Goal: Communication & Community: Answer question/provide support

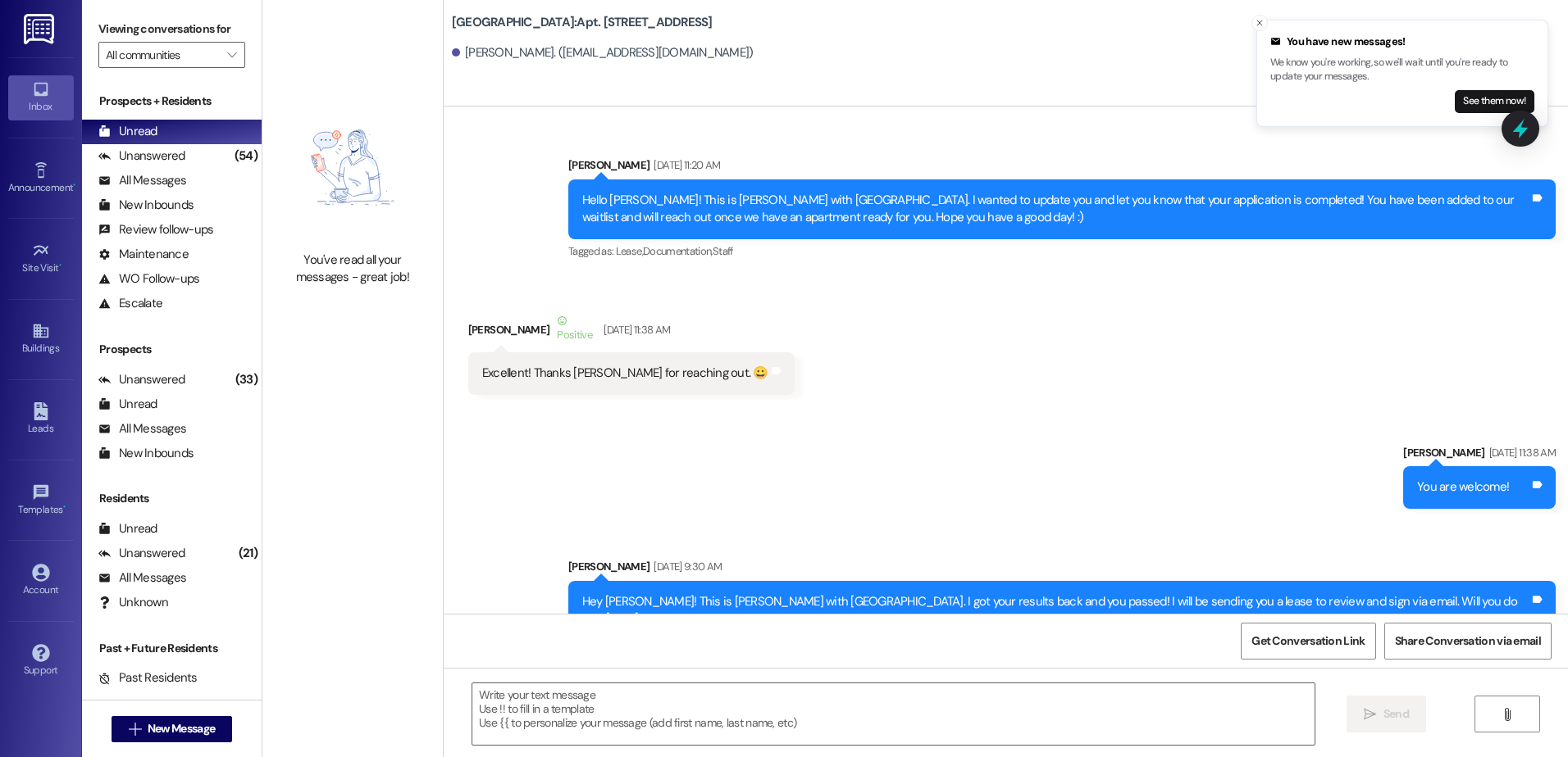
scroll to position [37781, 0]
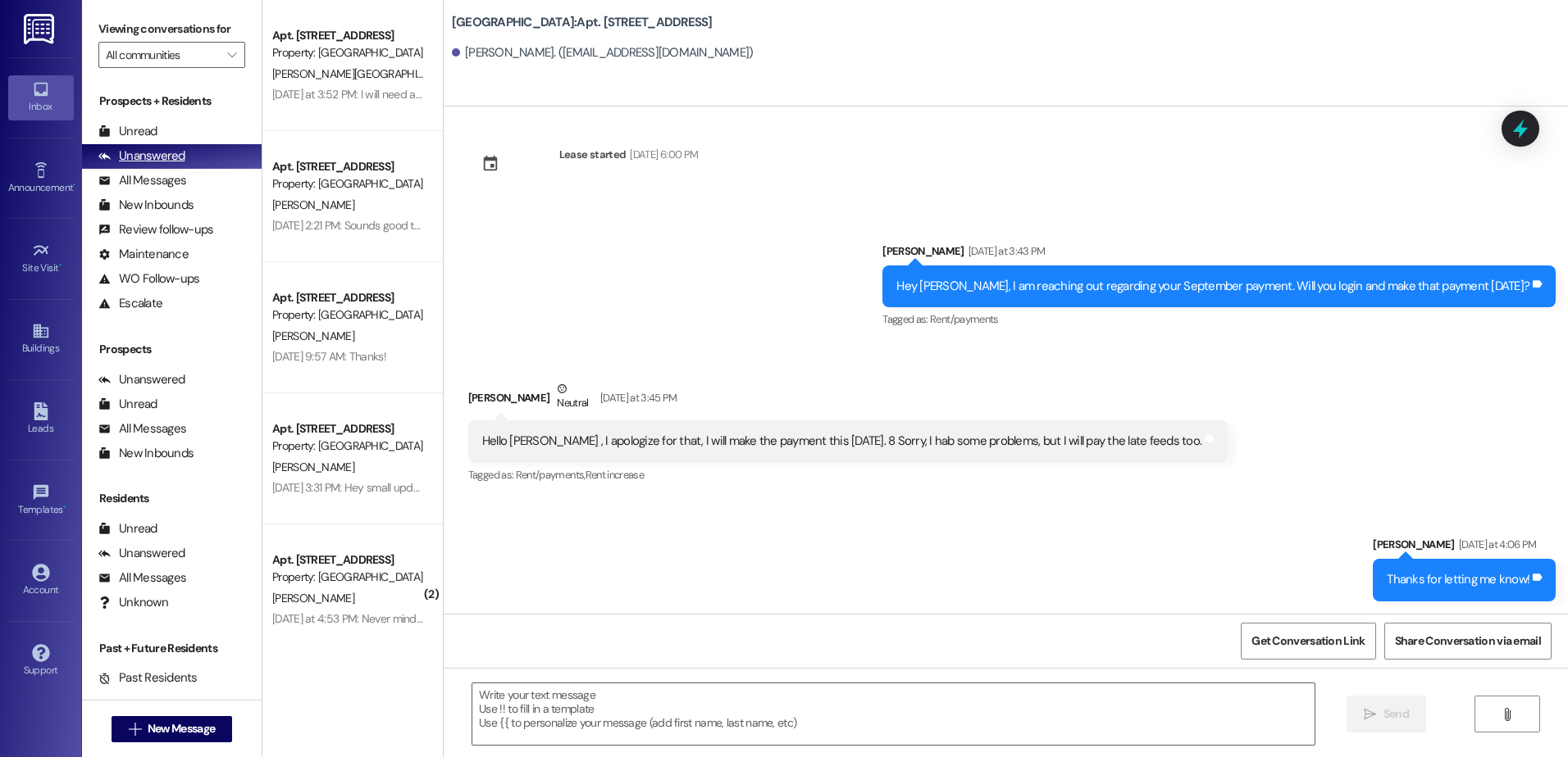
scroll to position [460, 0]
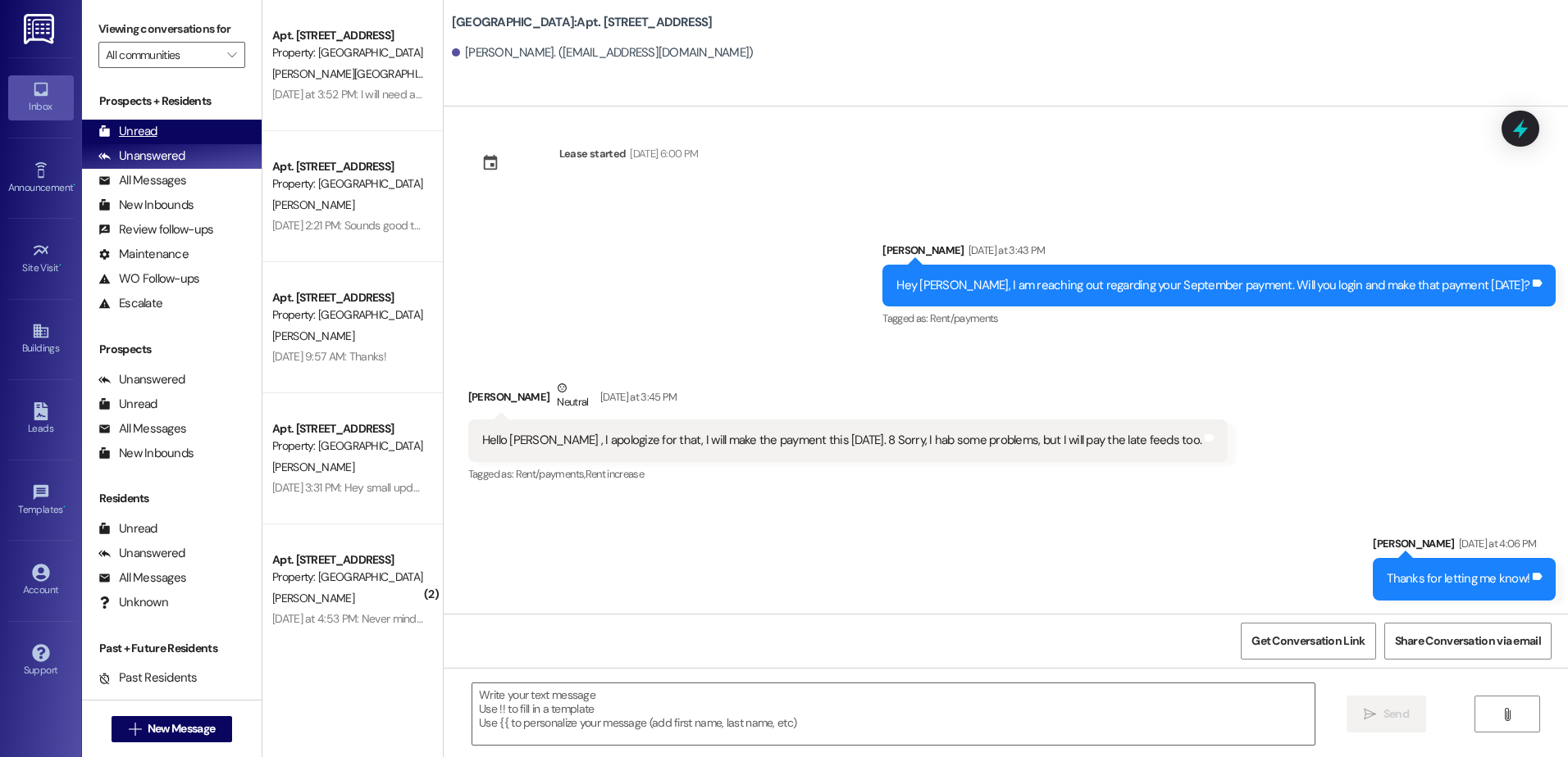
click at [167, 128] on div "Unread (0)" at bounding box center [172, 132] width 180 height 25
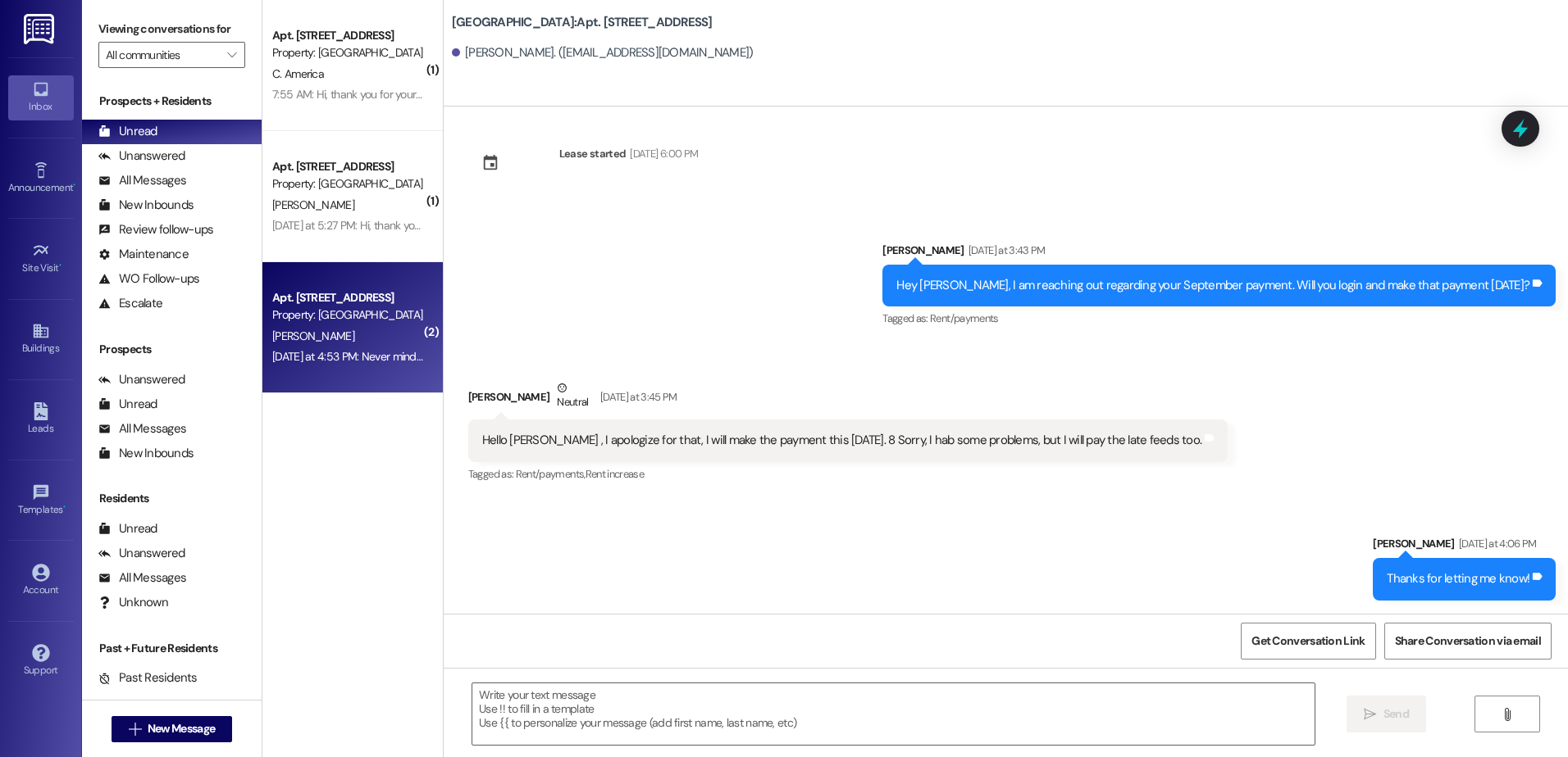
click at [391, 364] on div "[DATE] at 4:53 PM: Never mind. I have not tried with the new code. [DATE] at 4:…" at bounding box center [347, 357] width 155 height 20
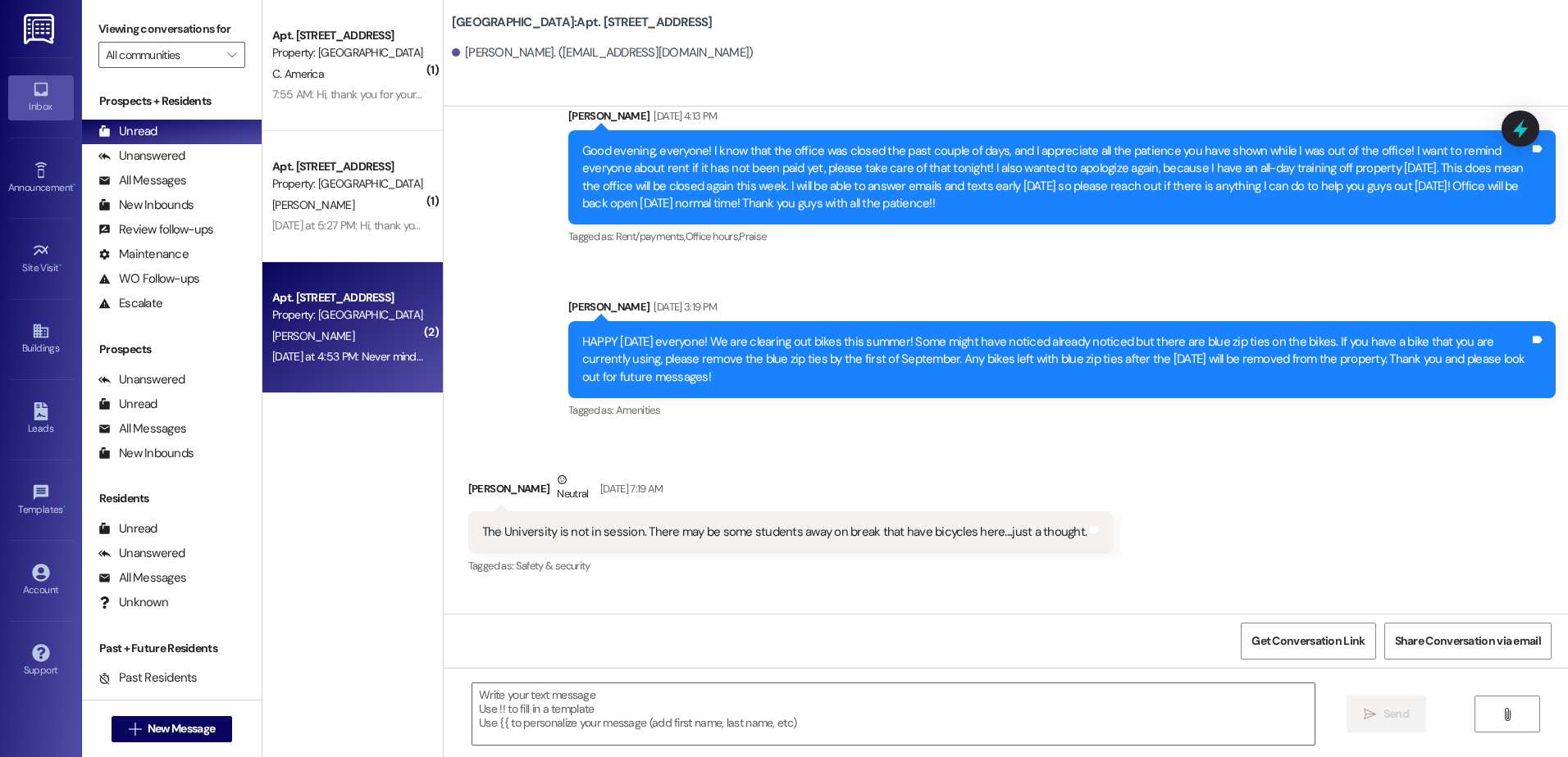
scroll to position [15203, 0]
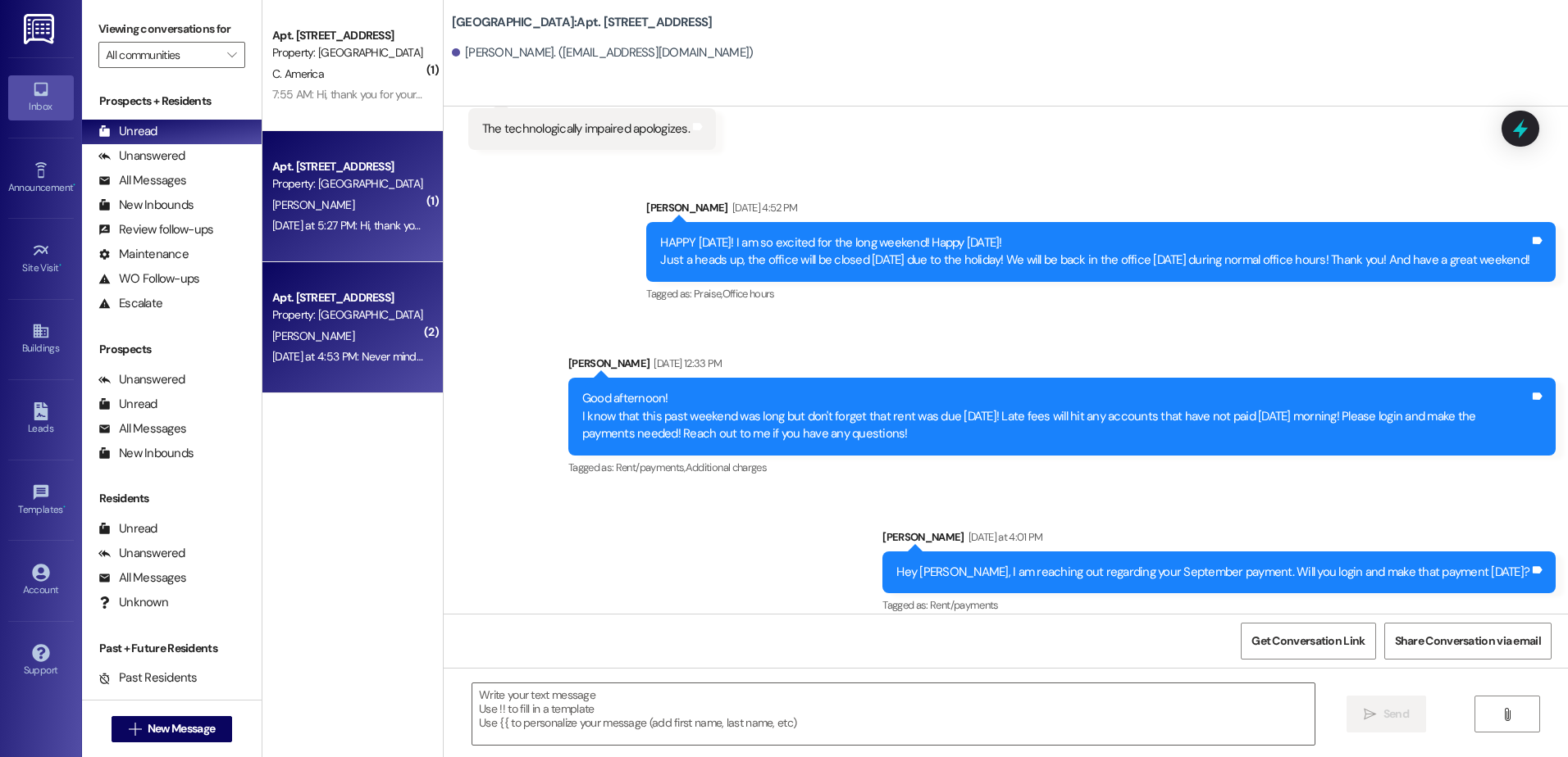
click at [317, 239] on div "Apt. 404, [GEOGRAPHIC_DATA] Property: [GEOGRAPHIC_DATA] [PERSON_NAME] [DATE] at…" at bounding box center [352, 196] width 180 height 131
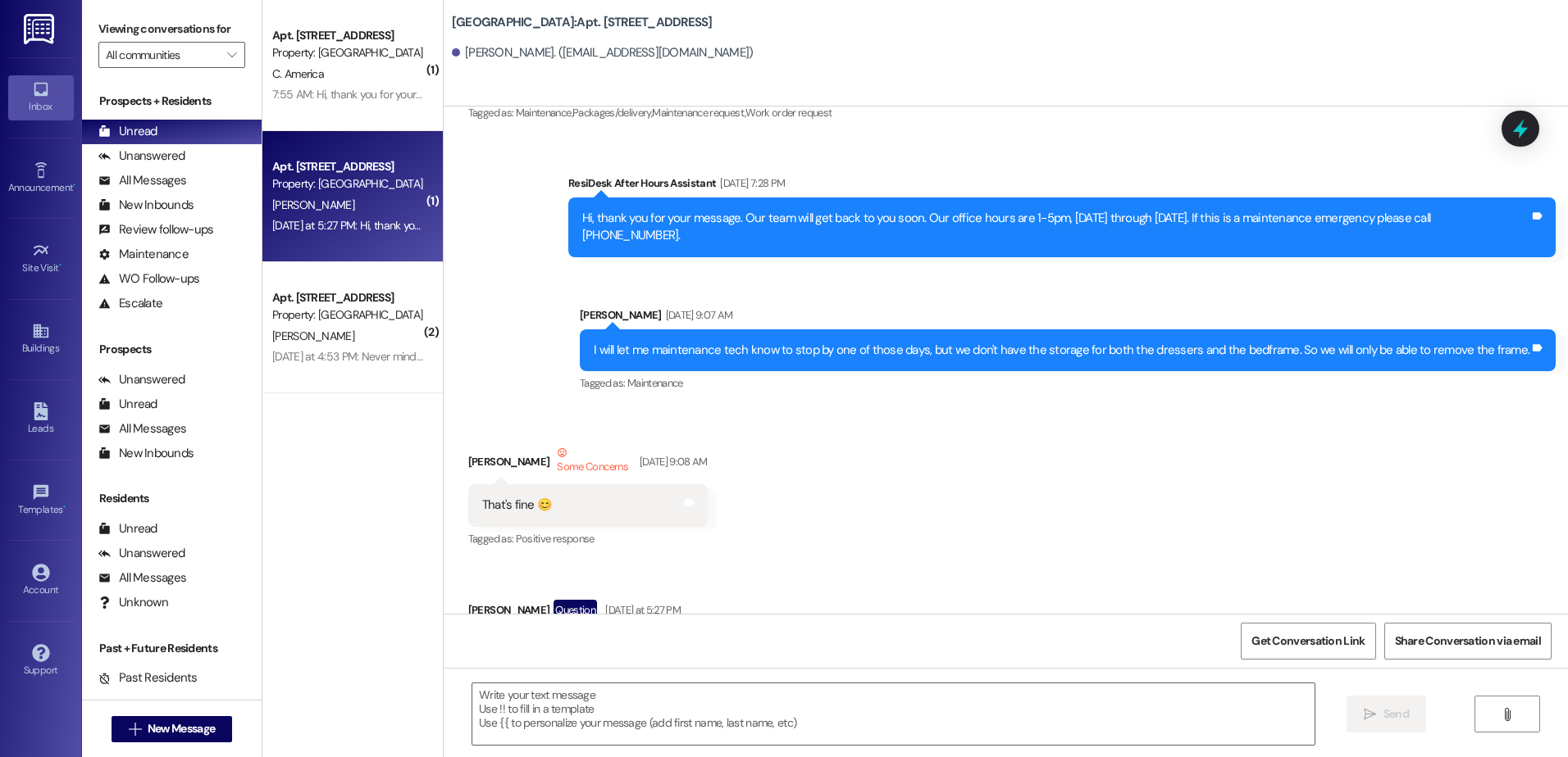
scroll to position [25638, 0]
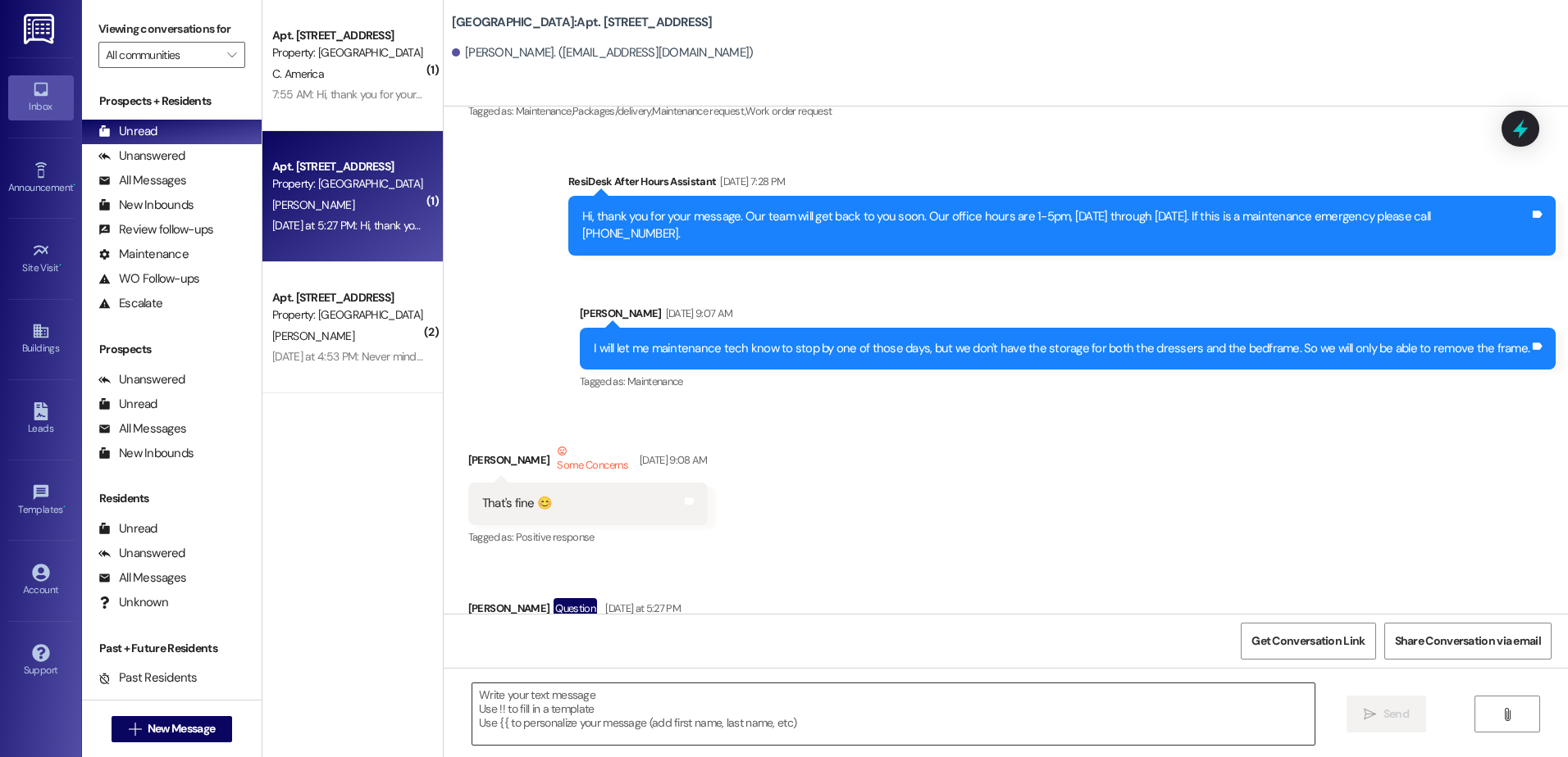
click at [521, 700] on textarea at bounding box center [893, 714] width 841 height 61
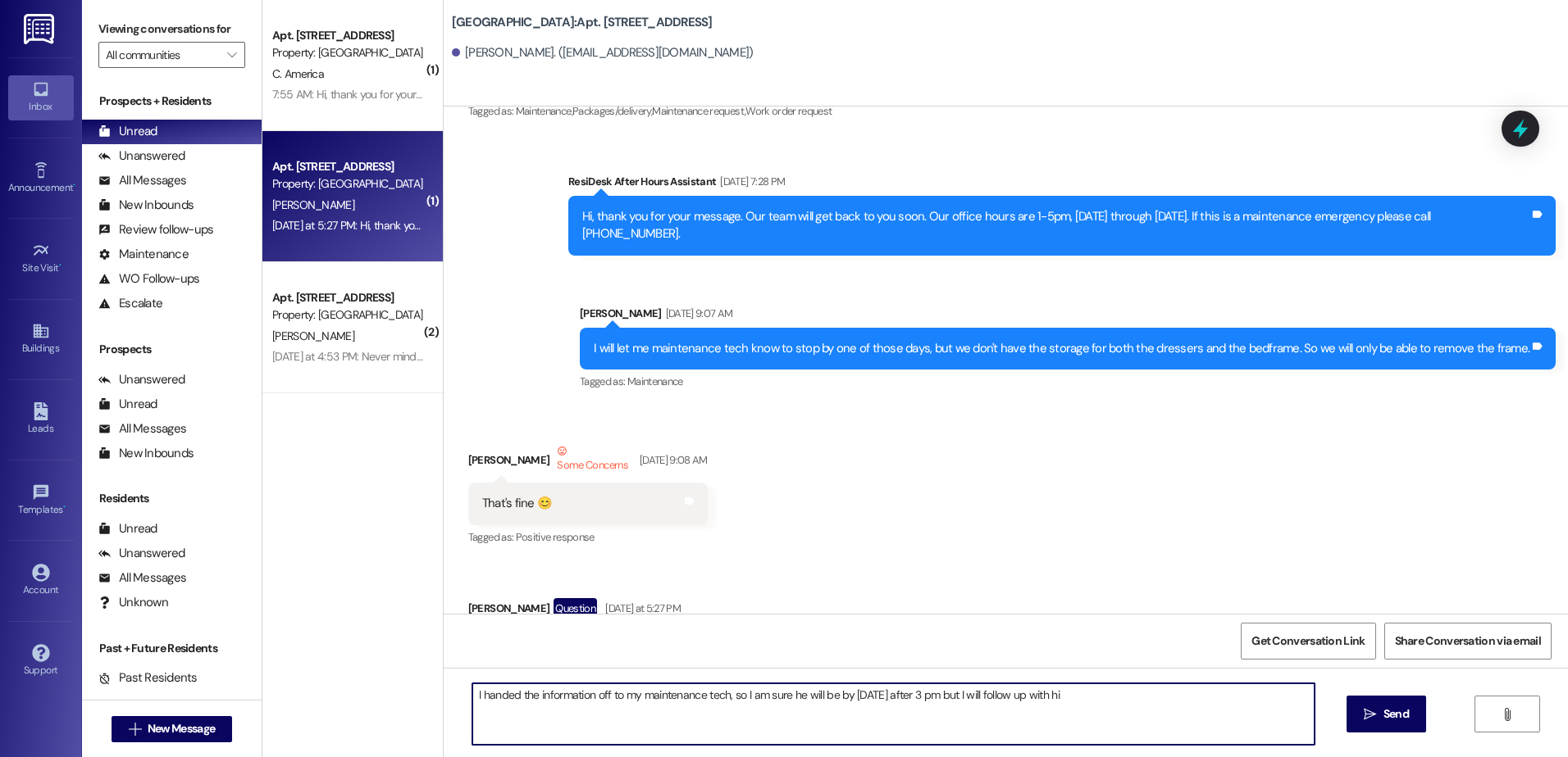
type textarea "I handed the information off to my maintenance tech, so I am sure he will be by…"
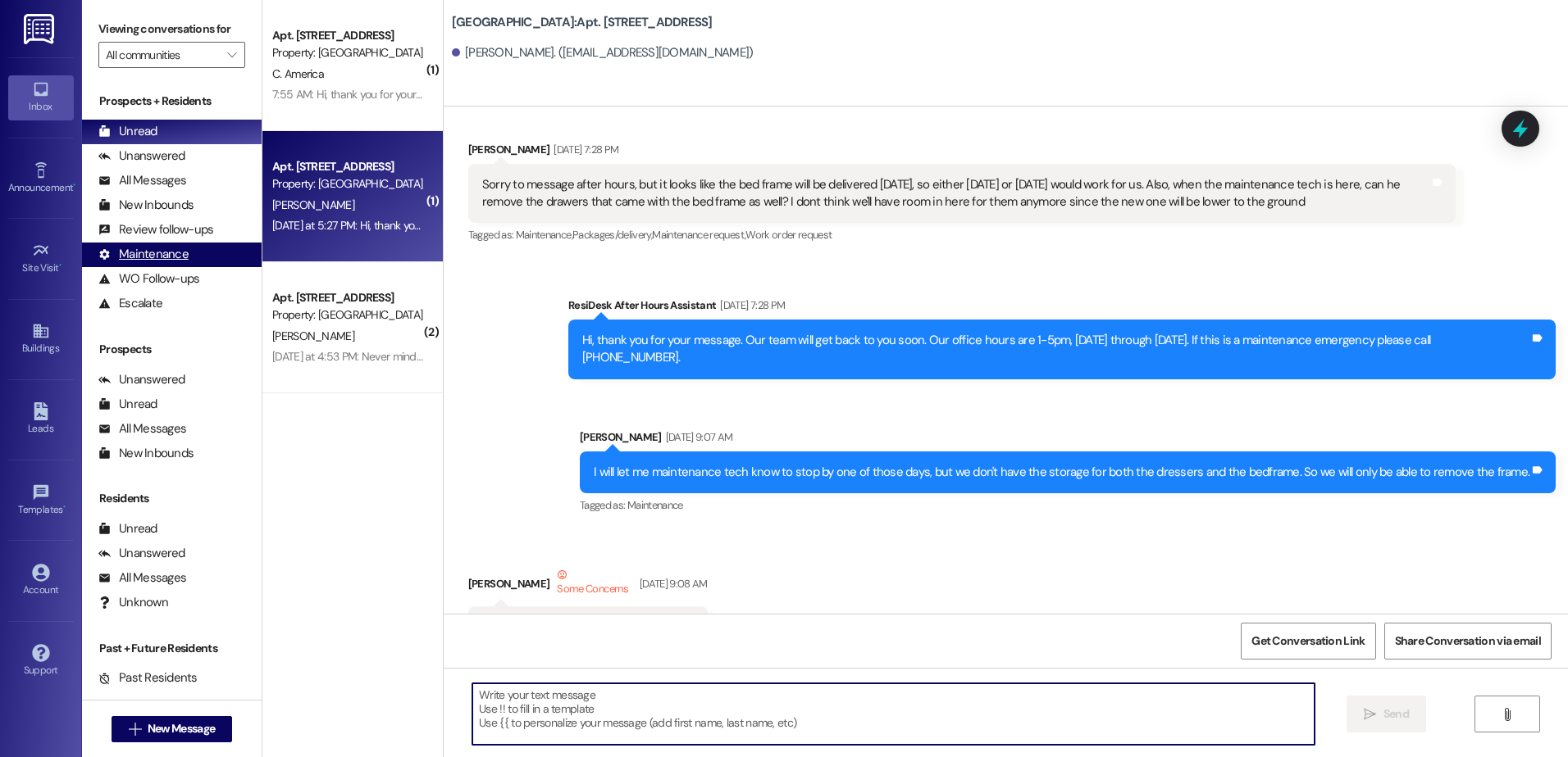
scroll to position [25499, 0]
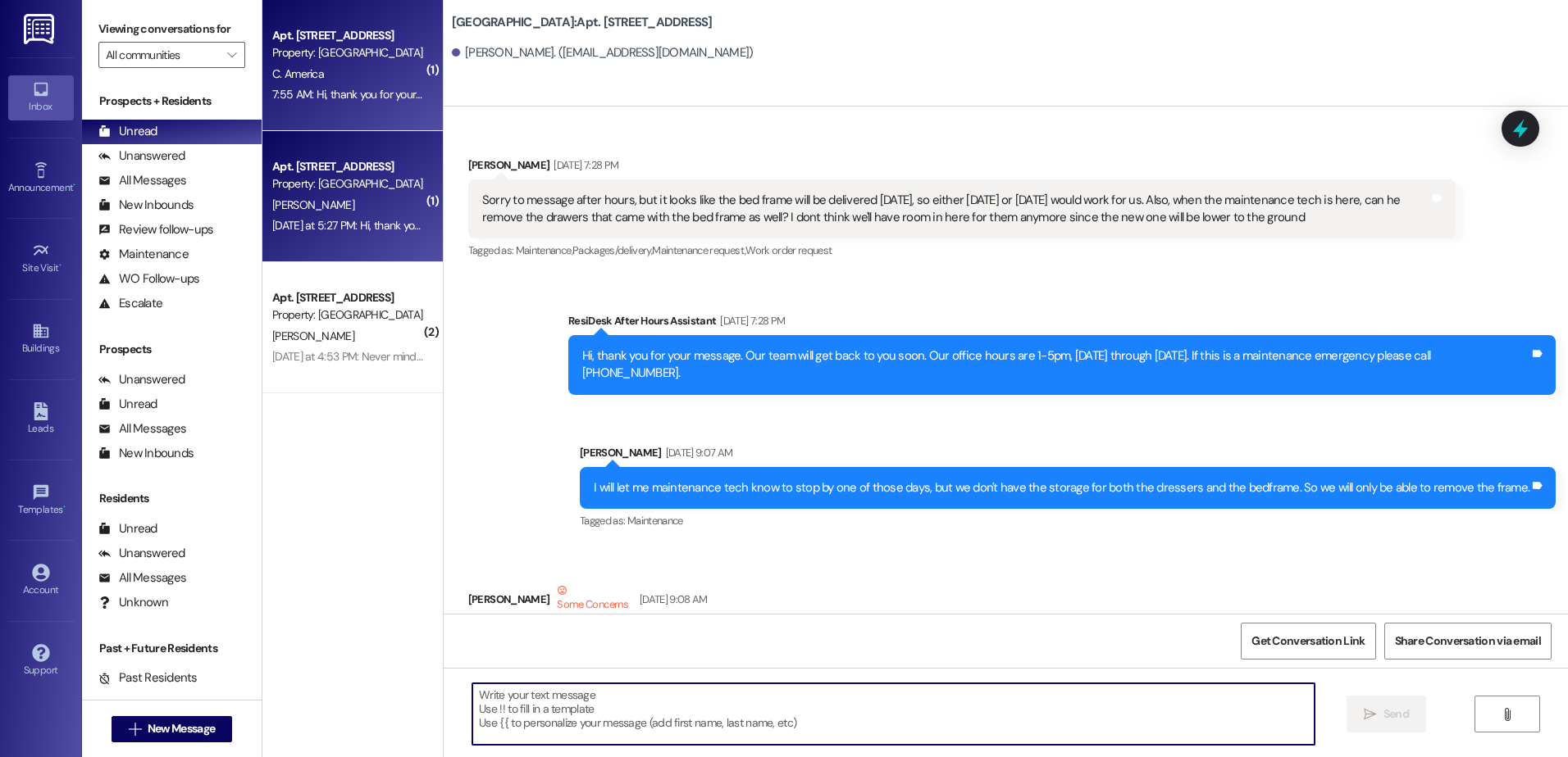
click at [316, 96] on div "7:55 AM: Hi, thank you for your message. Our team will get back to you soon. Ou…" at bounding box center [731, 94] width 919 height 15
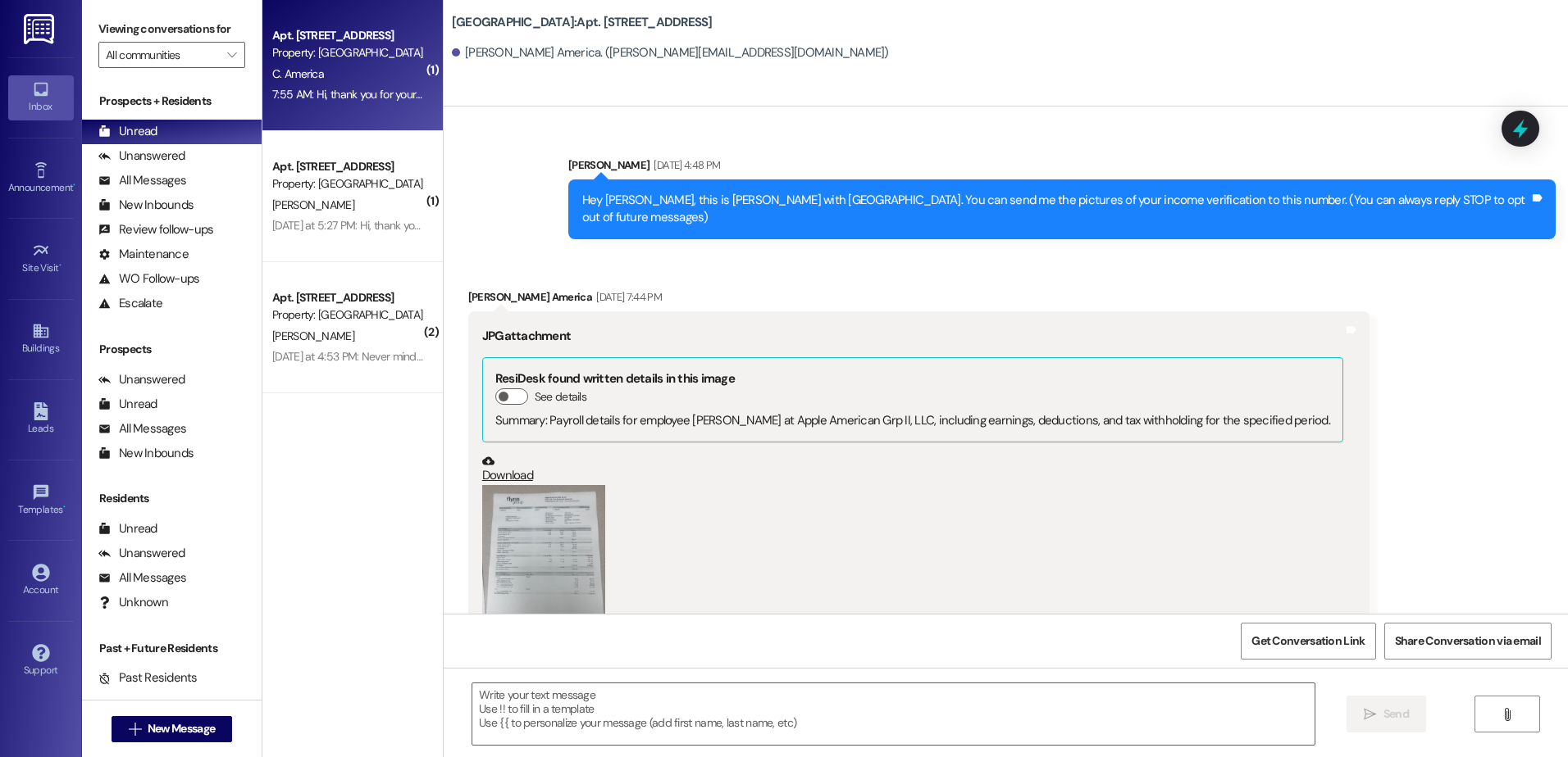
scroll to position [30667, 0]
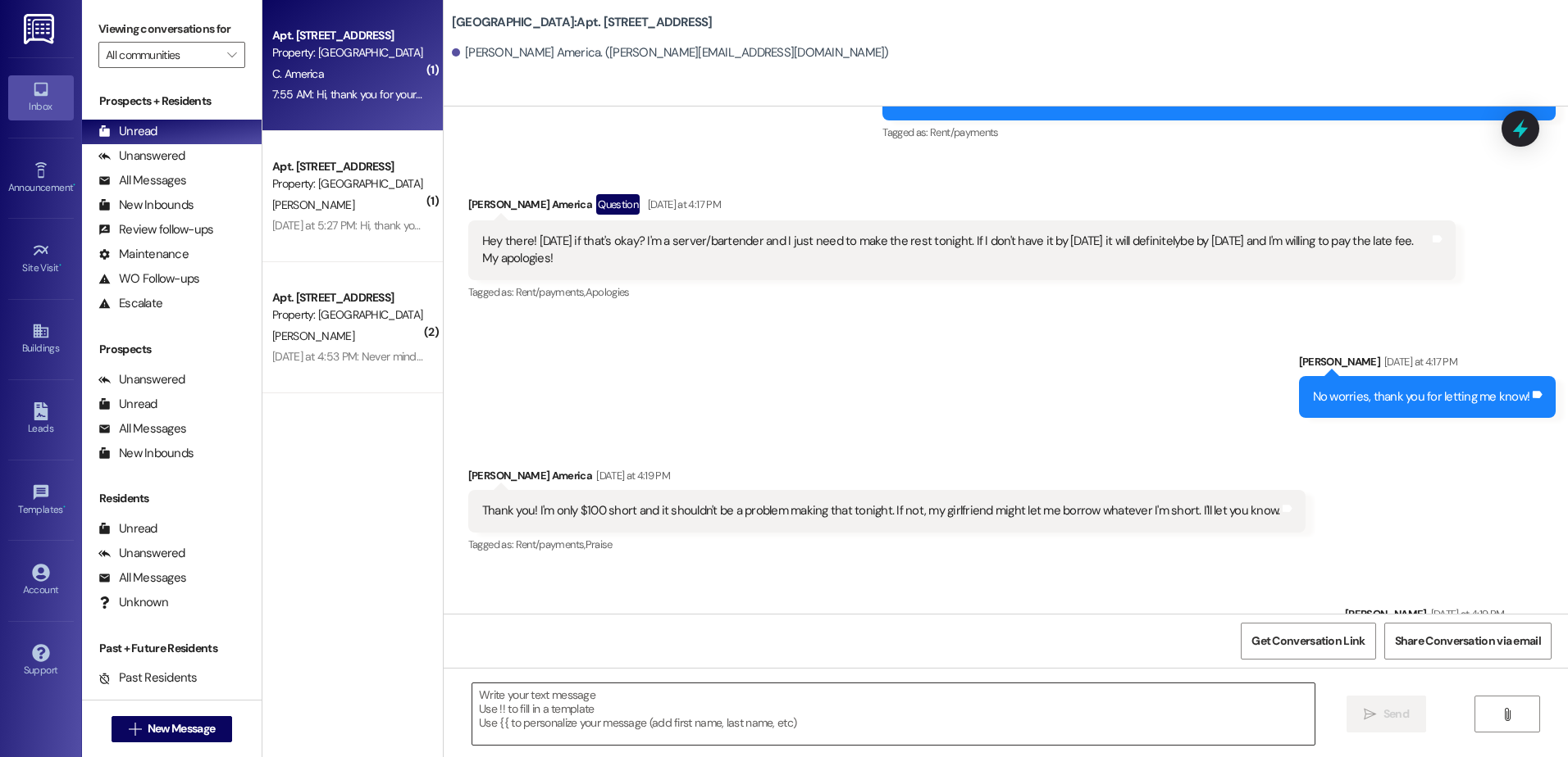
click at [593, 714] on textarea at bounding box center [893, 714] width 841 height 61
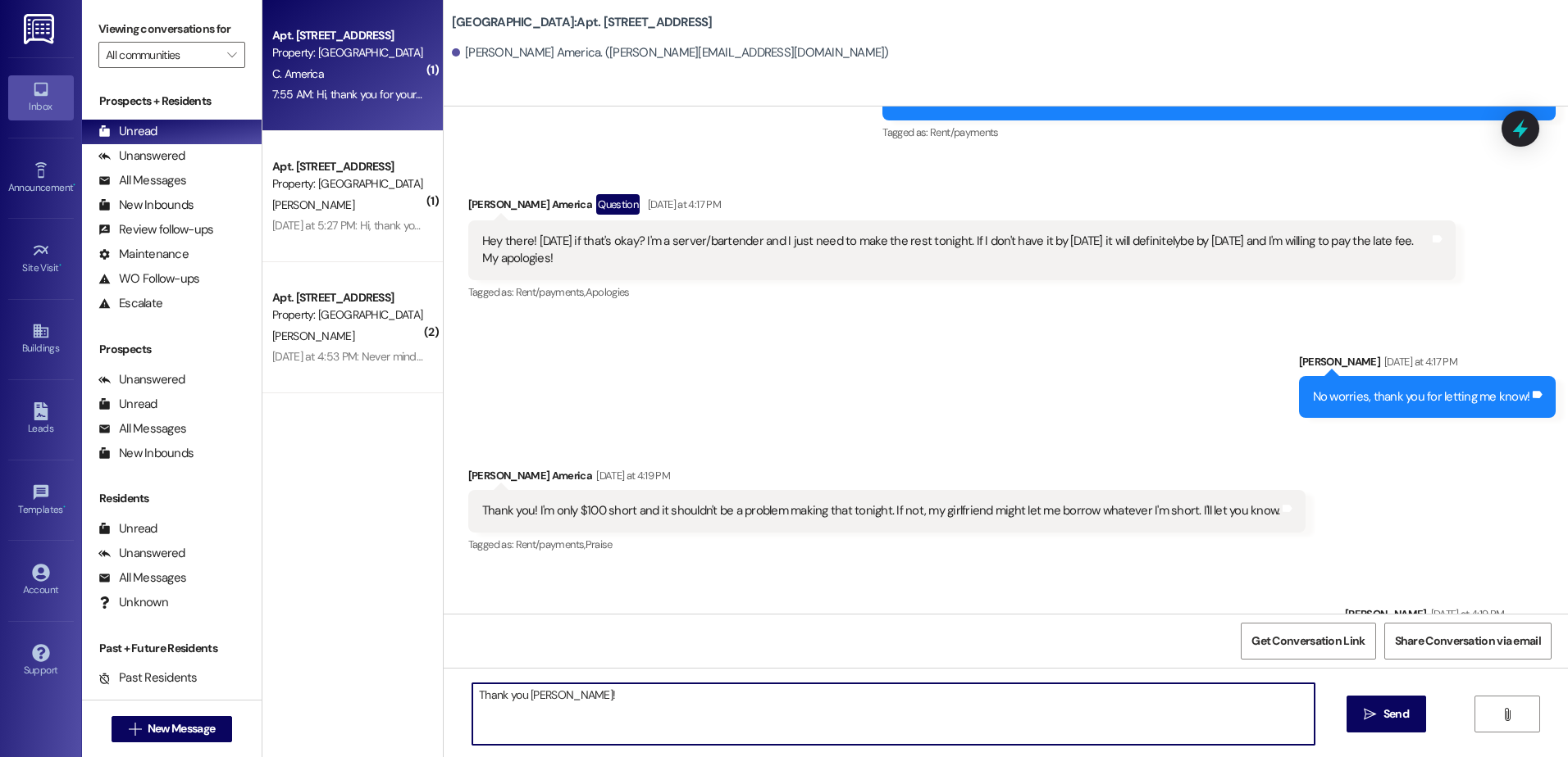
type textarea "Thank you [PERSON_NAME]!"
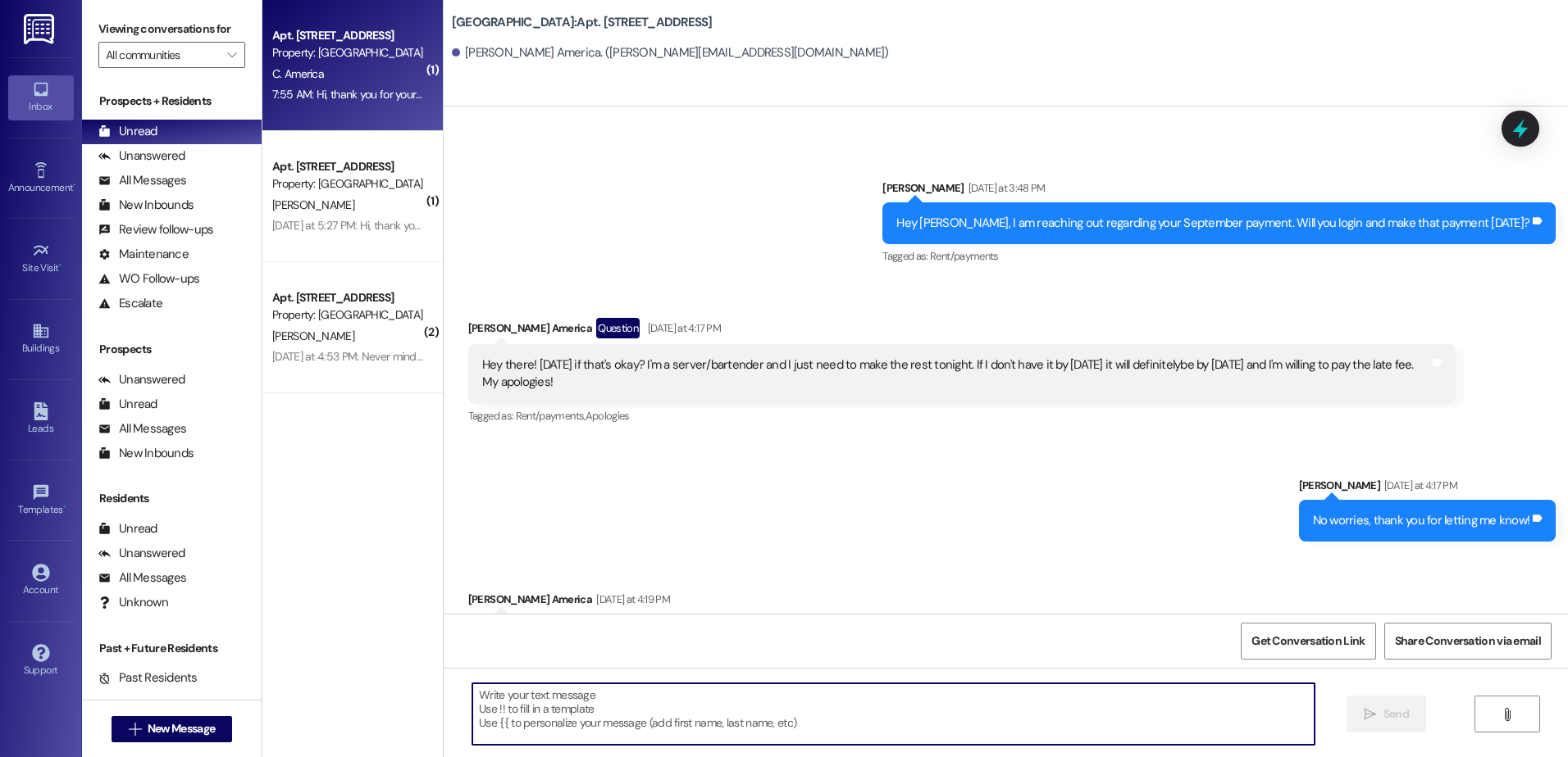
scroll to position [30528, 0]
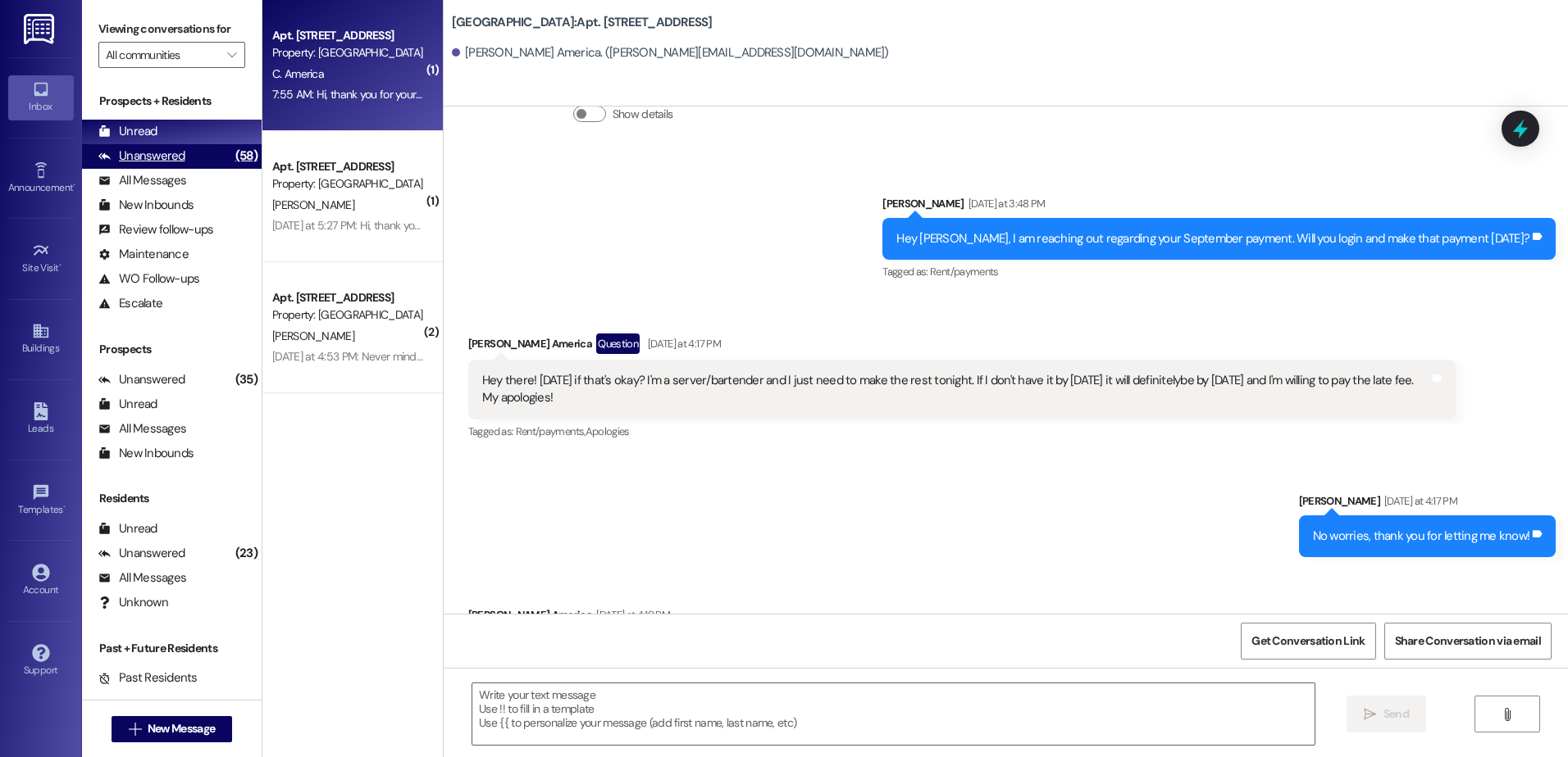
click at [150, 153] on div "Unanswered" at bounding box center [141, 156] width 87 height 17
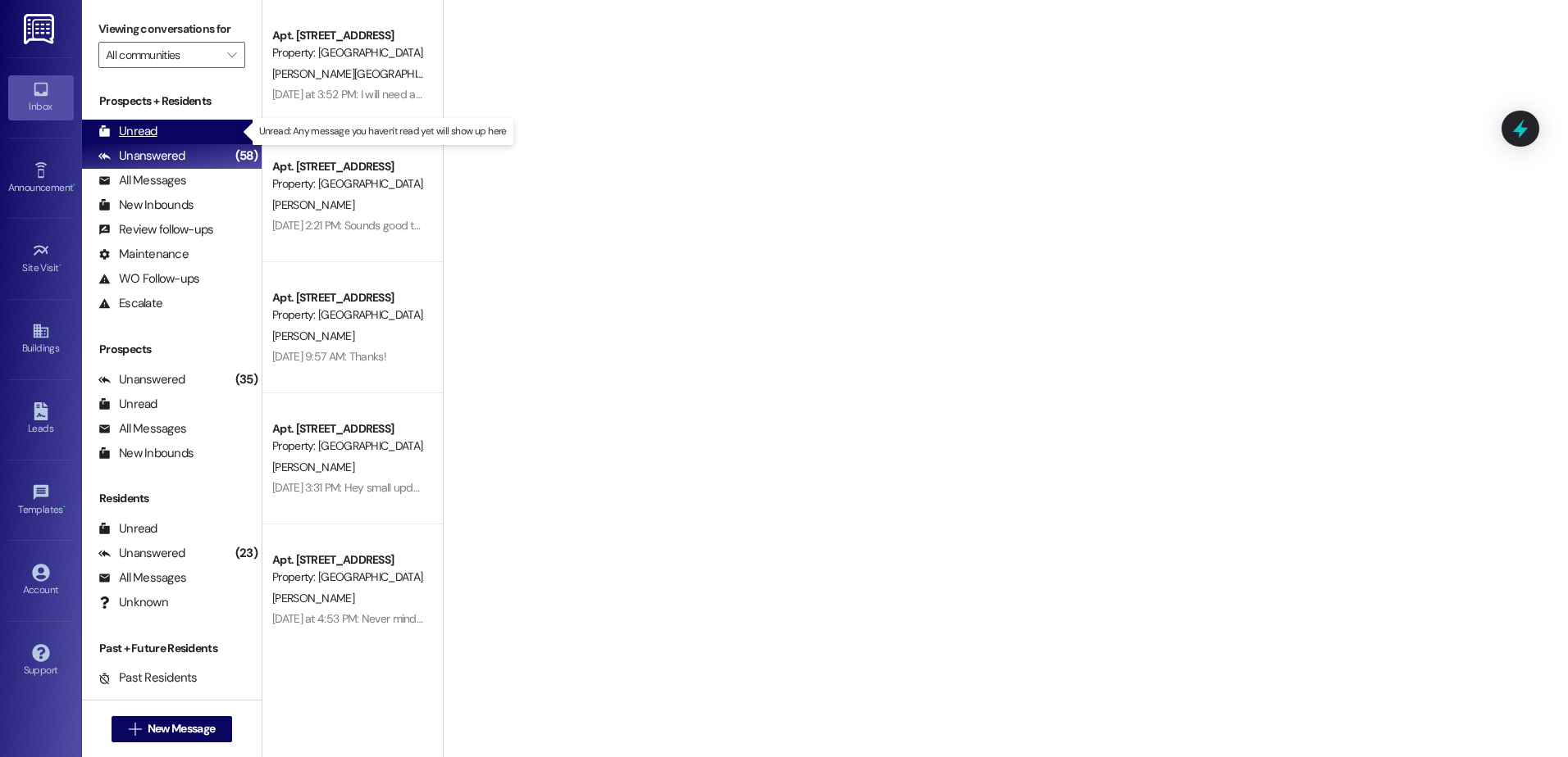
click at [160, 121] on div "Unread (0)" at bounding box center [172, 132] width 180 height 25
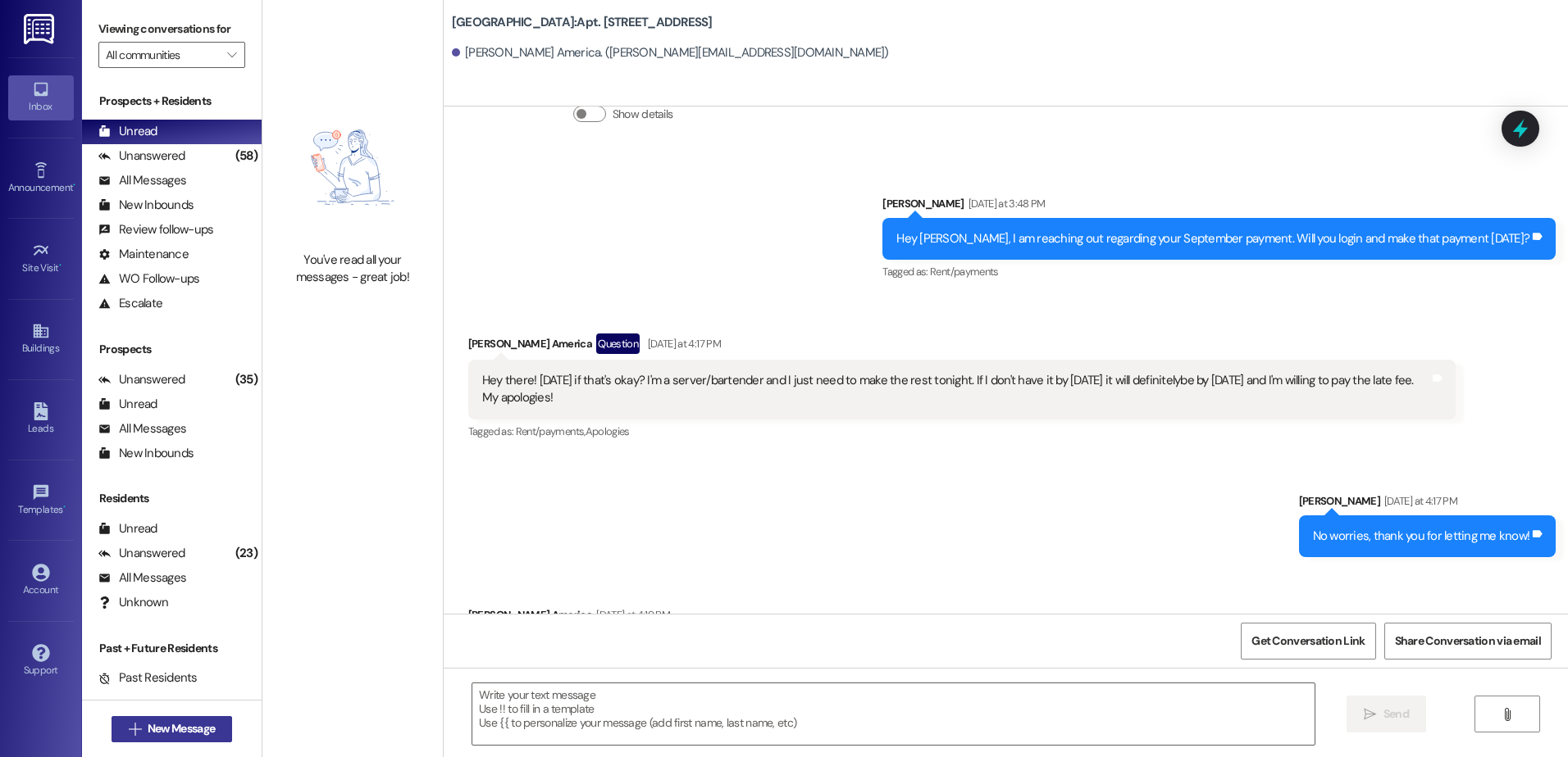
click at [193, 723] on span "New Message" at bounding box center [180, 729] width 67 height 17
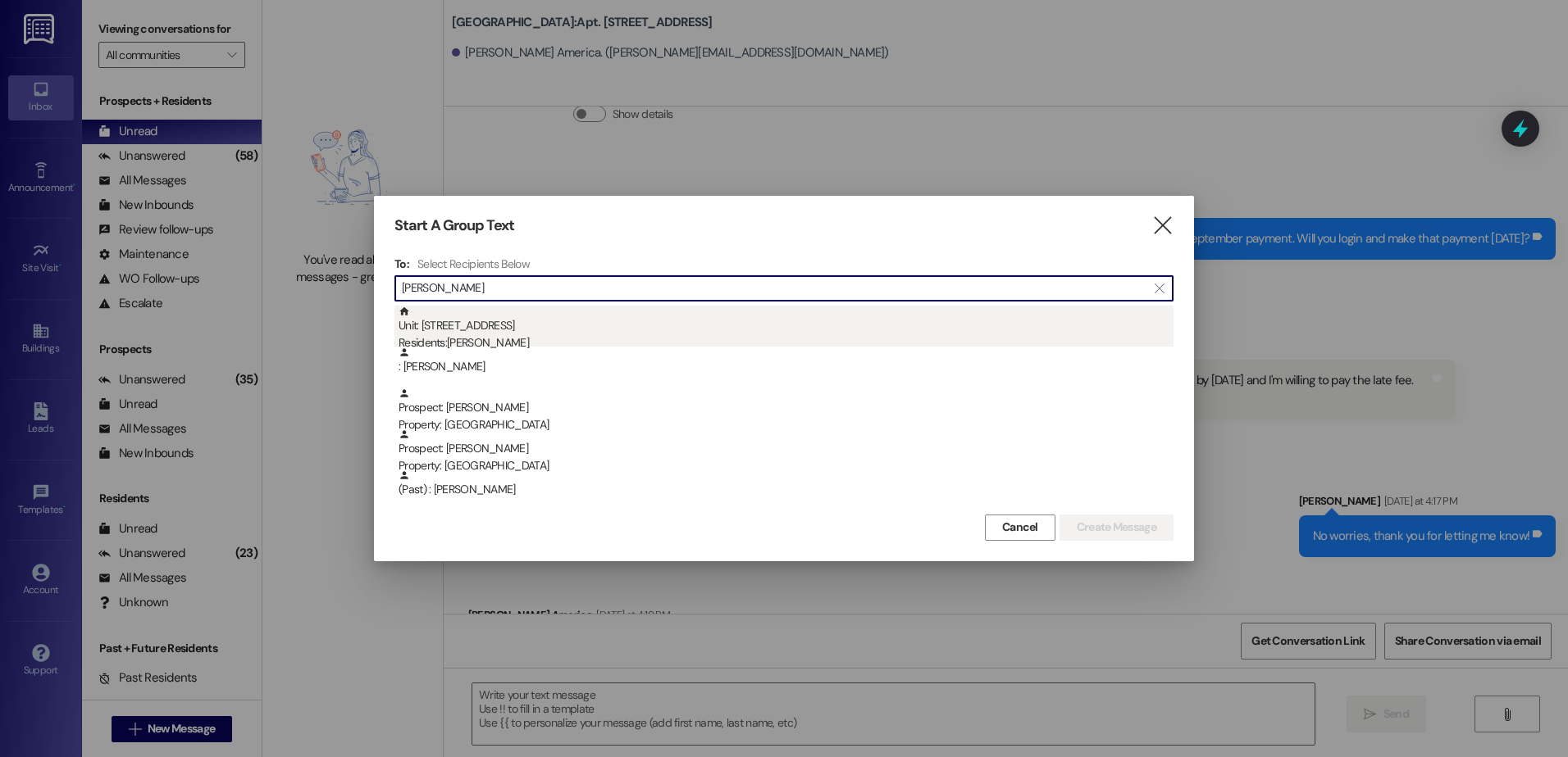
type input "[PERSON_NAME]"
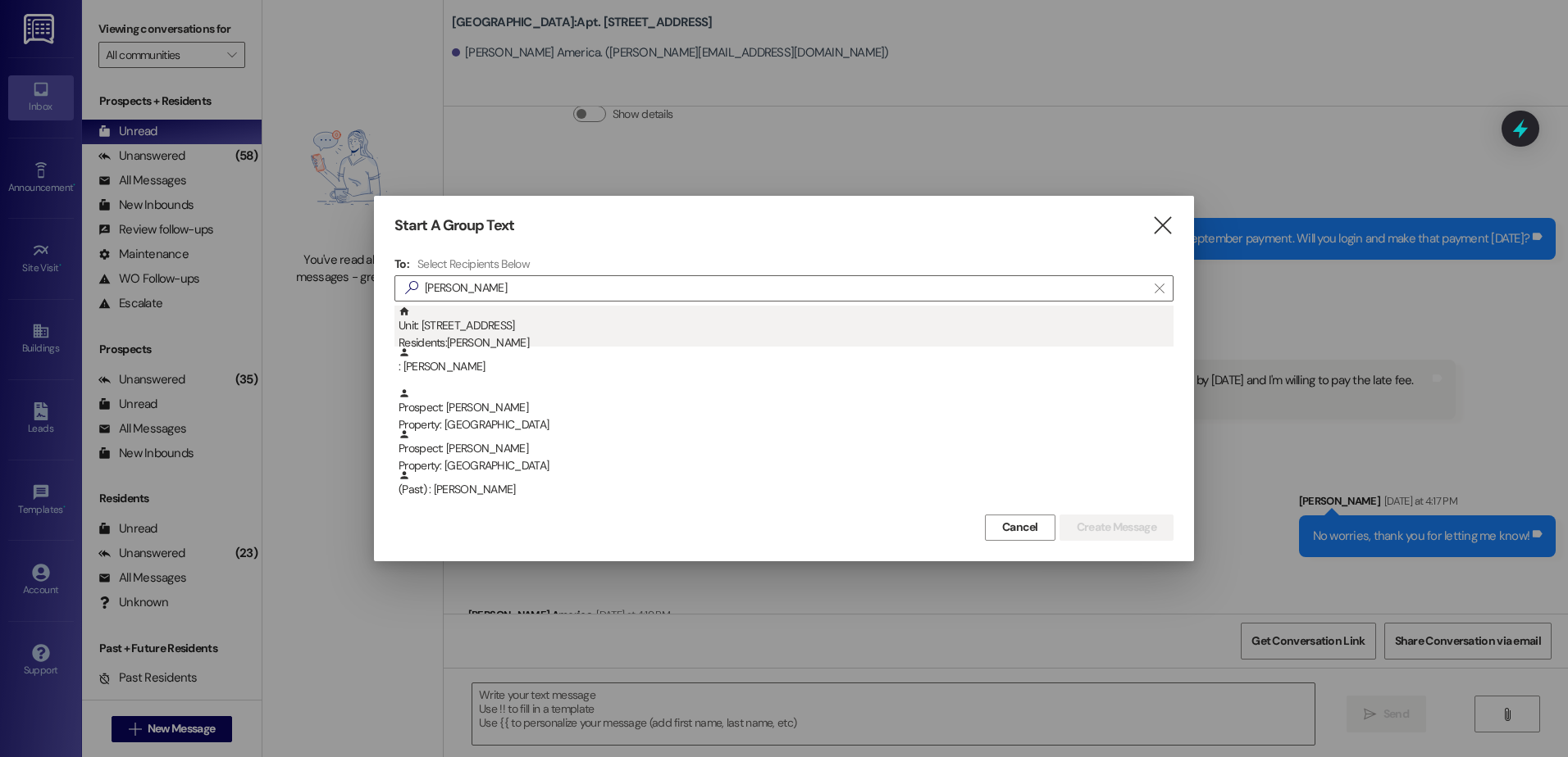
click at [620, 320] on div "Unit: 506 - 1 Central Park Residents: [PERSON_NAME]" at bounding box center [786, 329] width 775 height 47
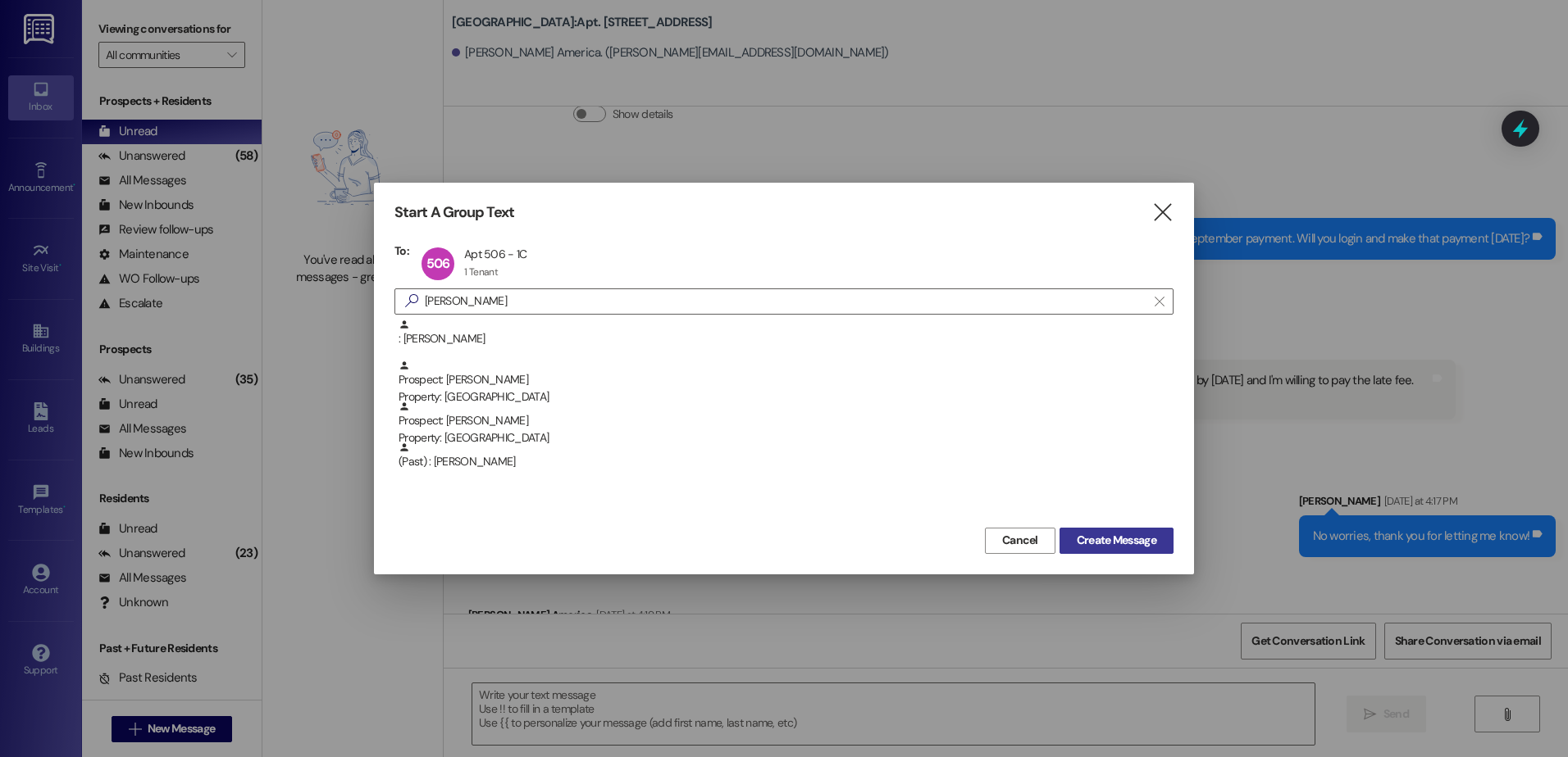
click at [1122, 536] on span "Create Message" at bounding box center [1116, 540] width 80 height 17
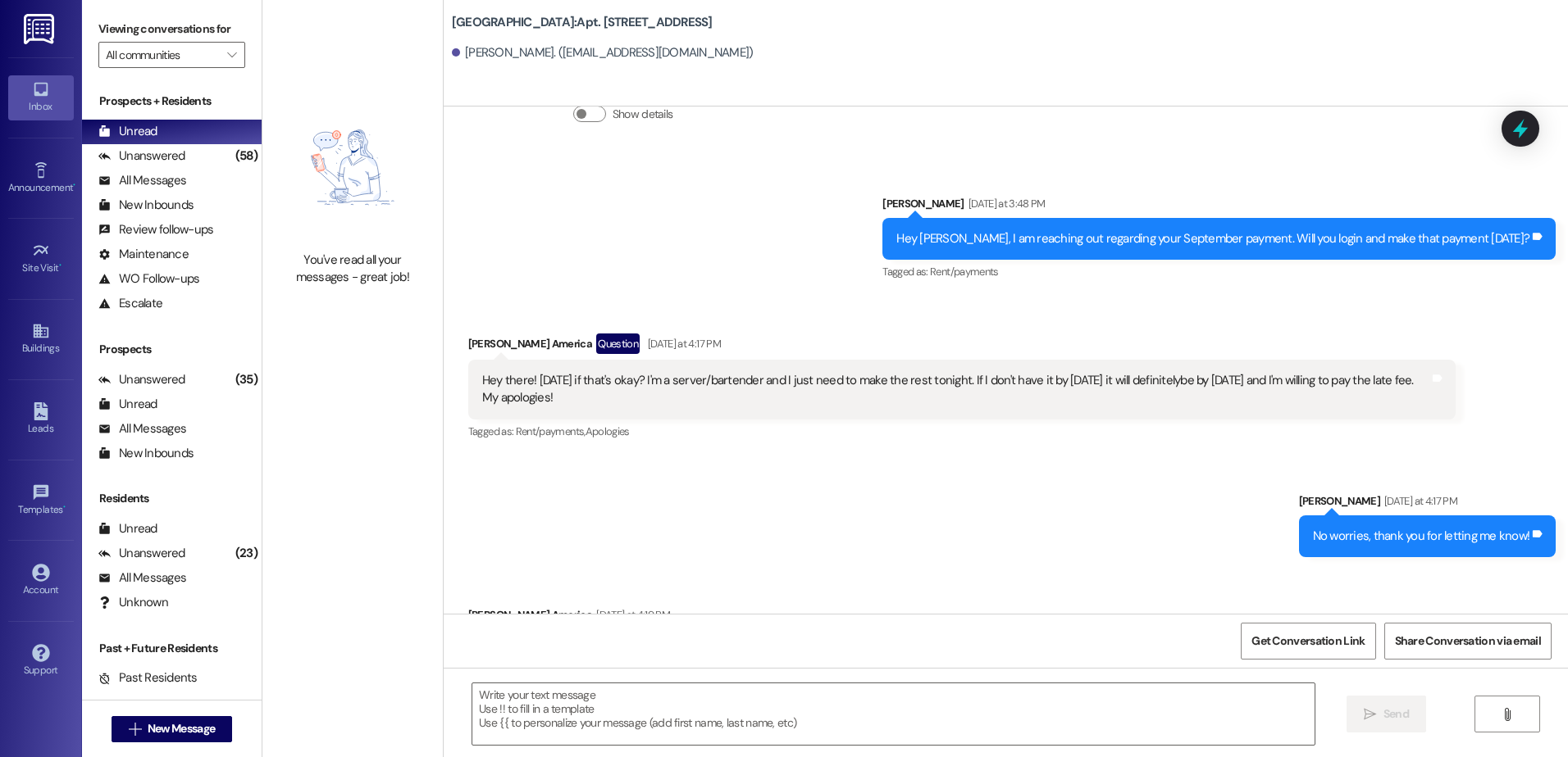
scroll to position [7365, 0]
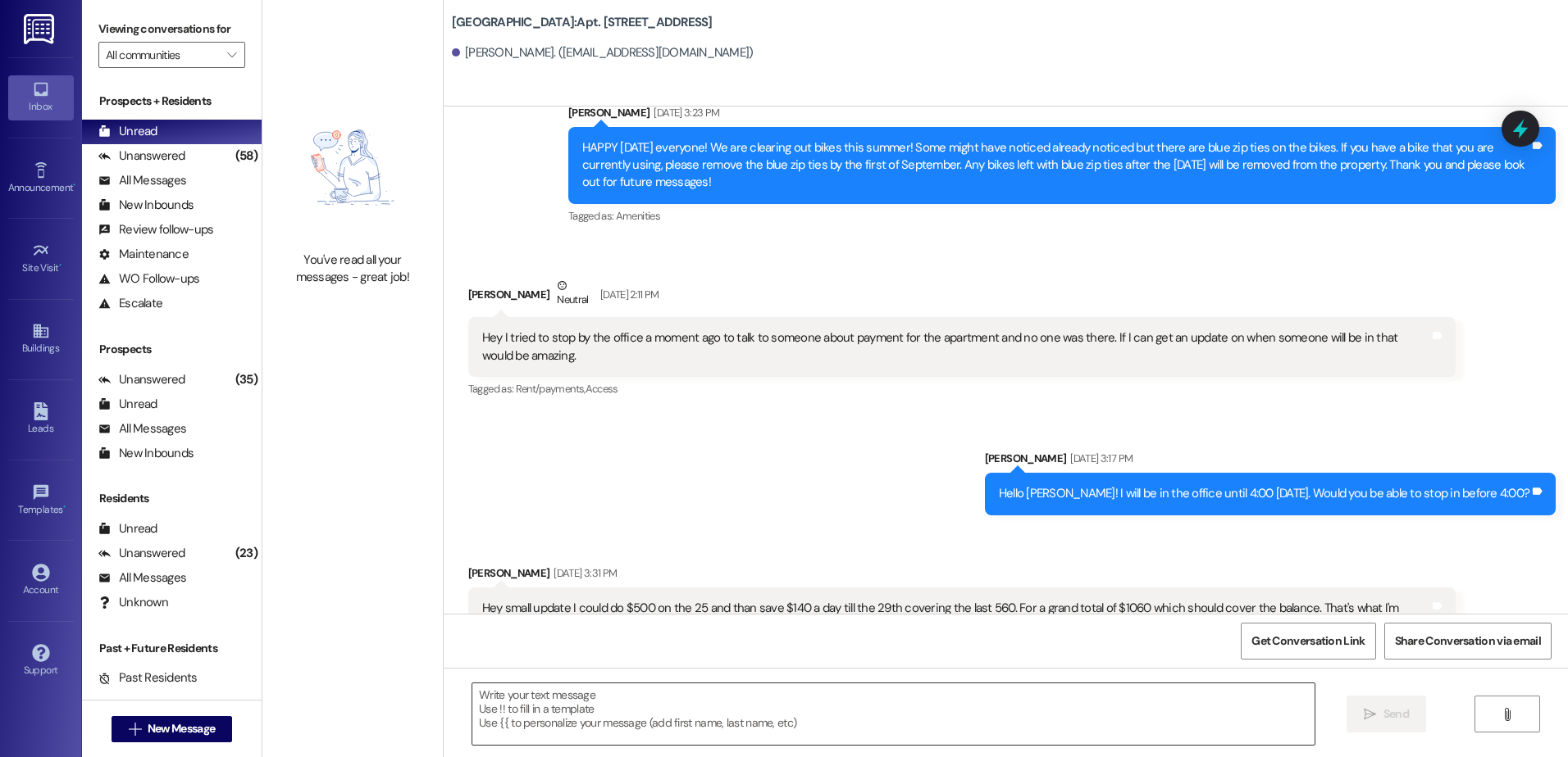
click at [598, 730] on textarea at bounding box center [893, 714] width 841 height 61
click at [723, 717] on textarea at bounding box center [893, 714] width 841 height 61
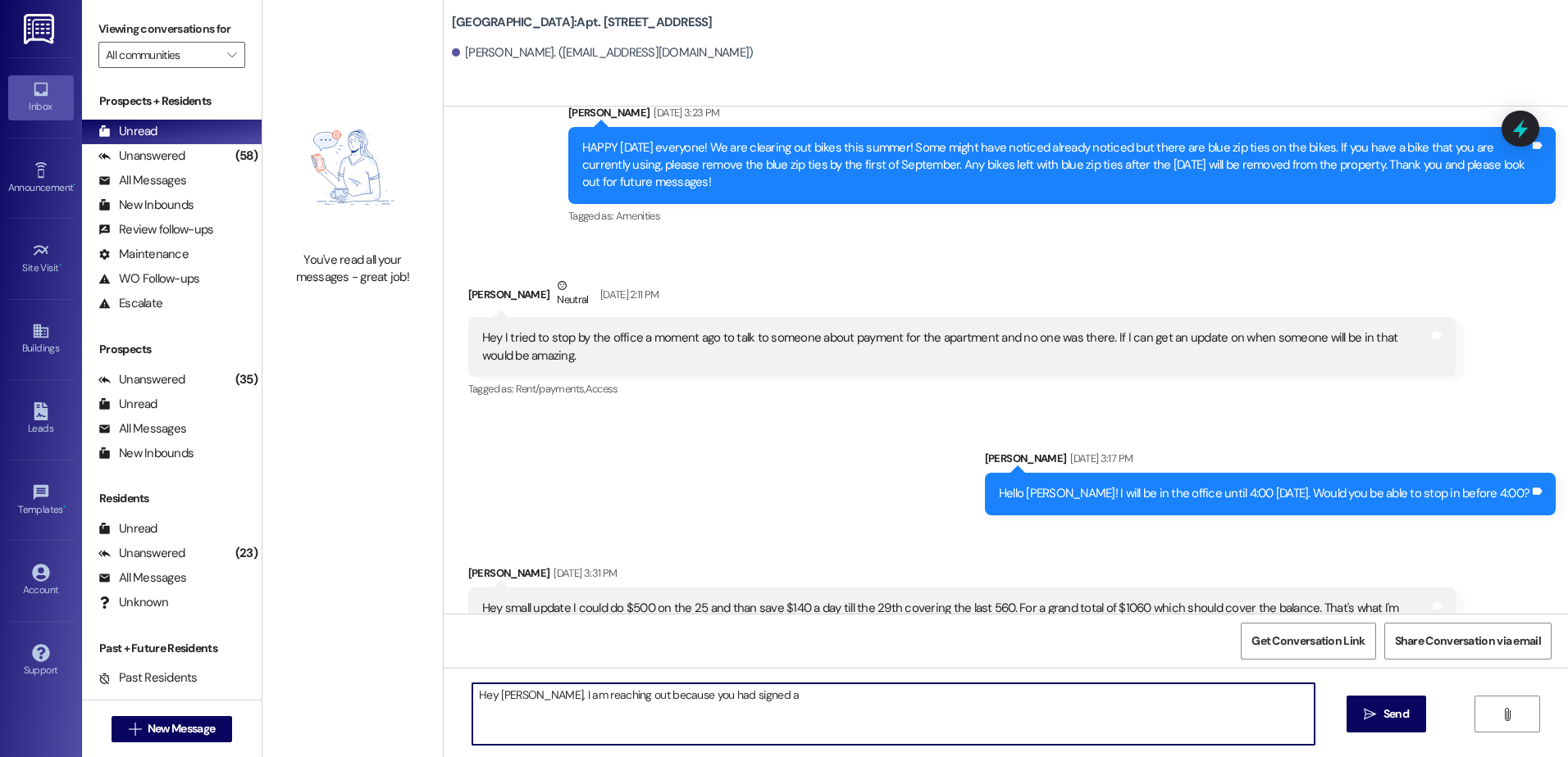
click at [771, 708] on textarea "Hey [PERSON_NAME], I am reaching out because you had signed a" at bounding box center [893, 714] width 841 height 61
type textarea "Hey [PERSON_NAME], I am reaching out because you had signed a promise to pay $6…"
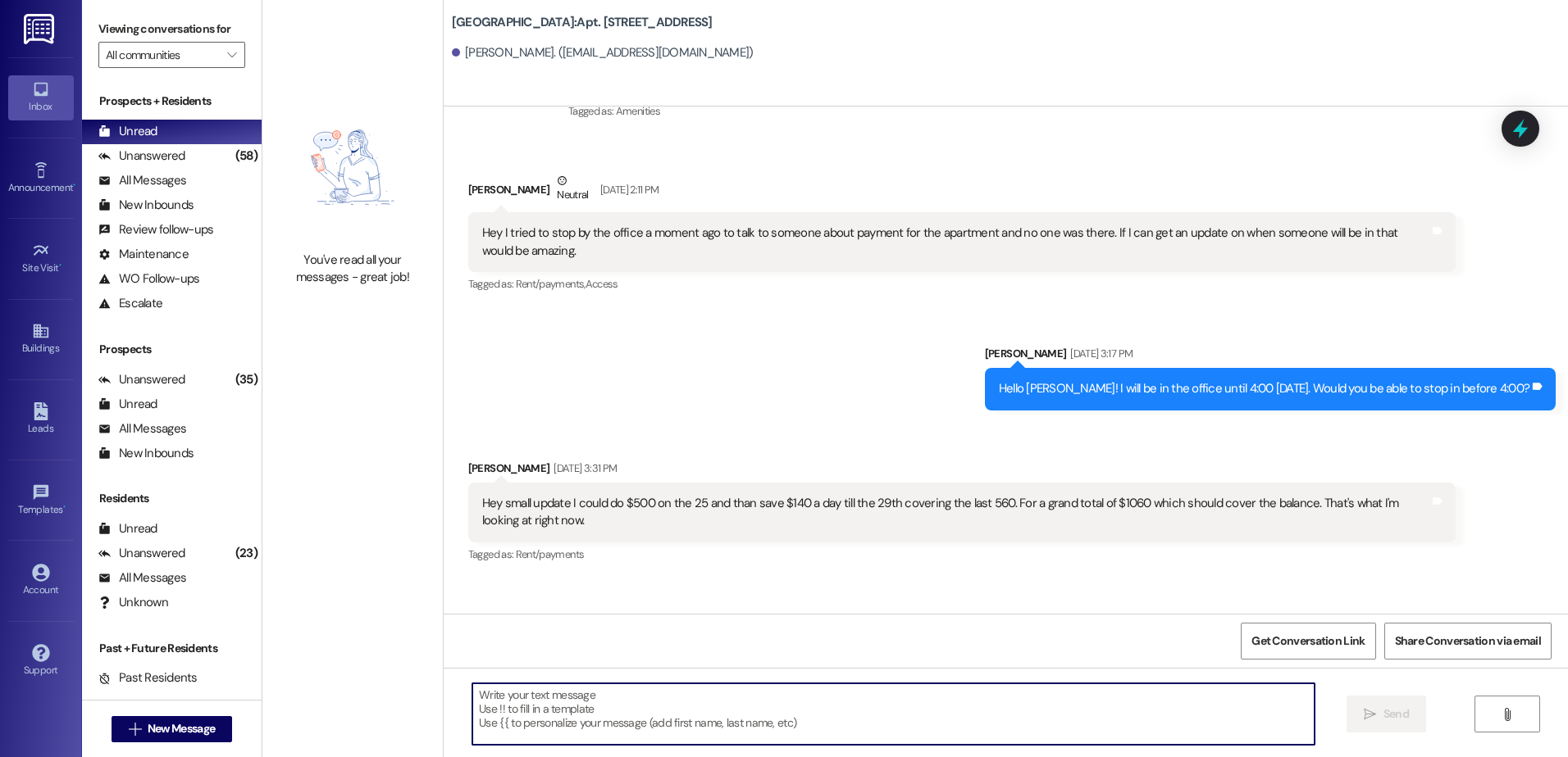
scroll to position [7479, 0]
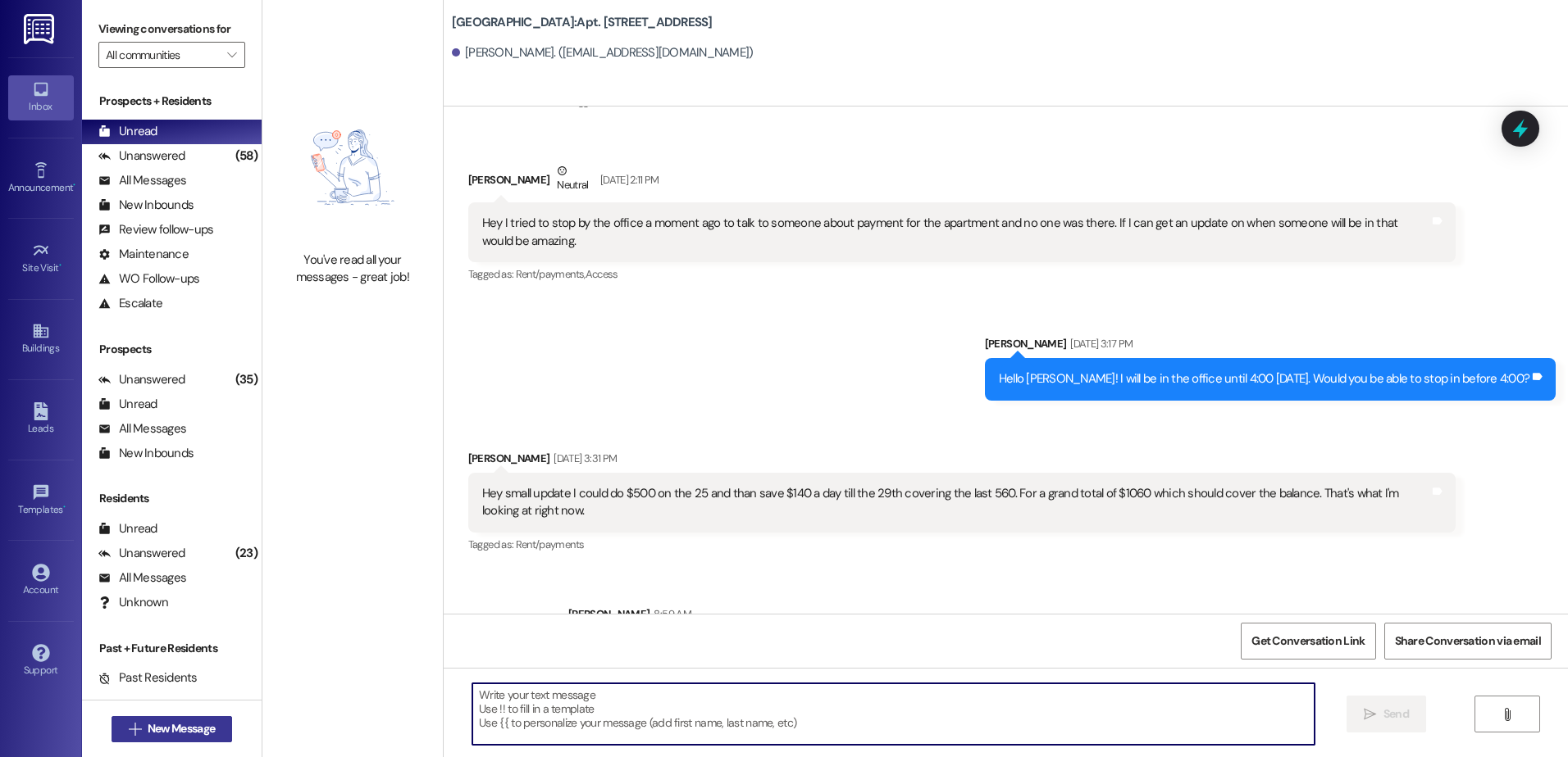
click at [177, 738] on button " New Message" at bounding box center [172, 729] width 121 height 27
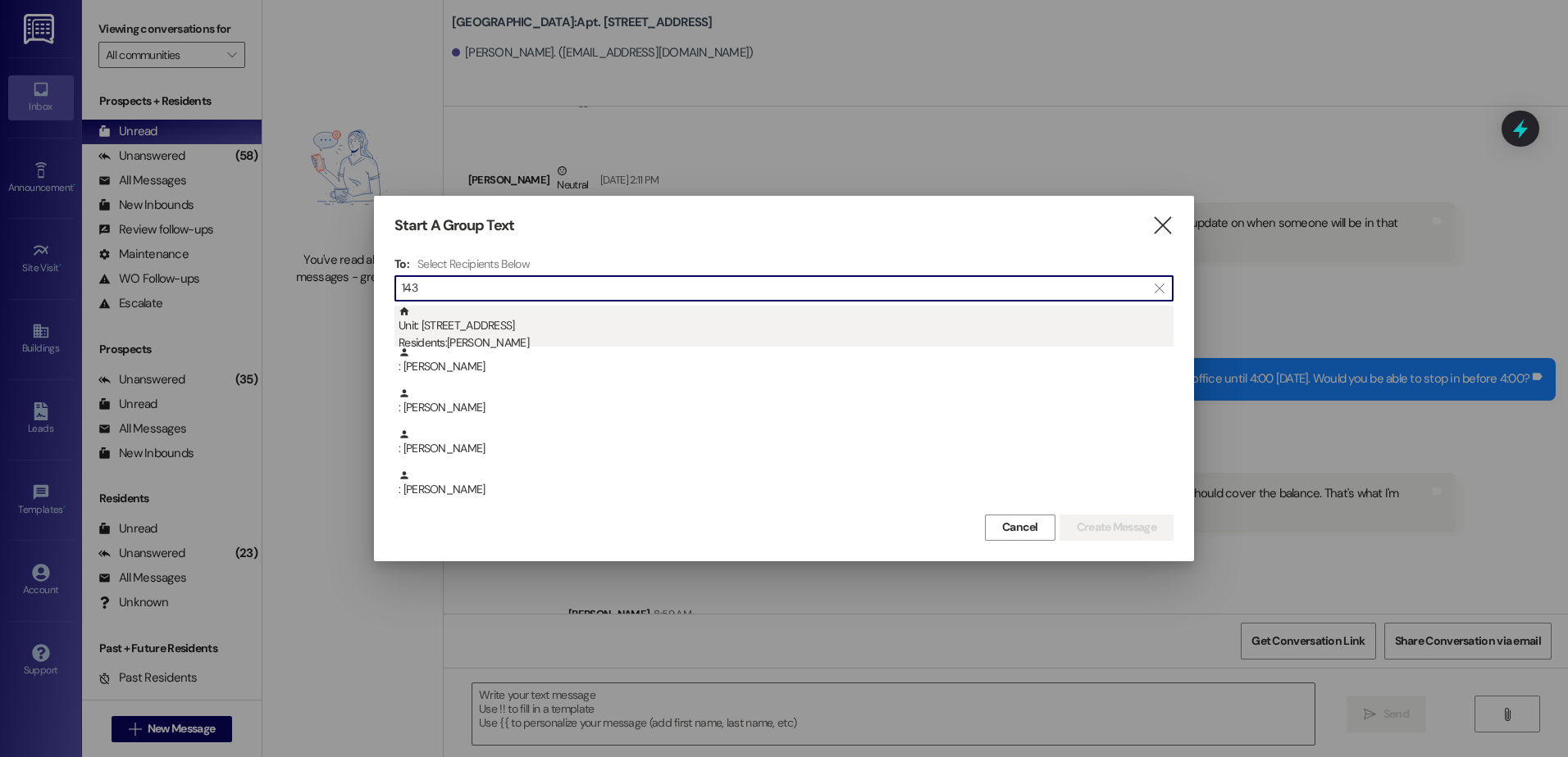
type input "143"
click at [587, 339] on div "Residents: [PERSON_NAME]" at bounding box center [786, 342] width 775 height 17
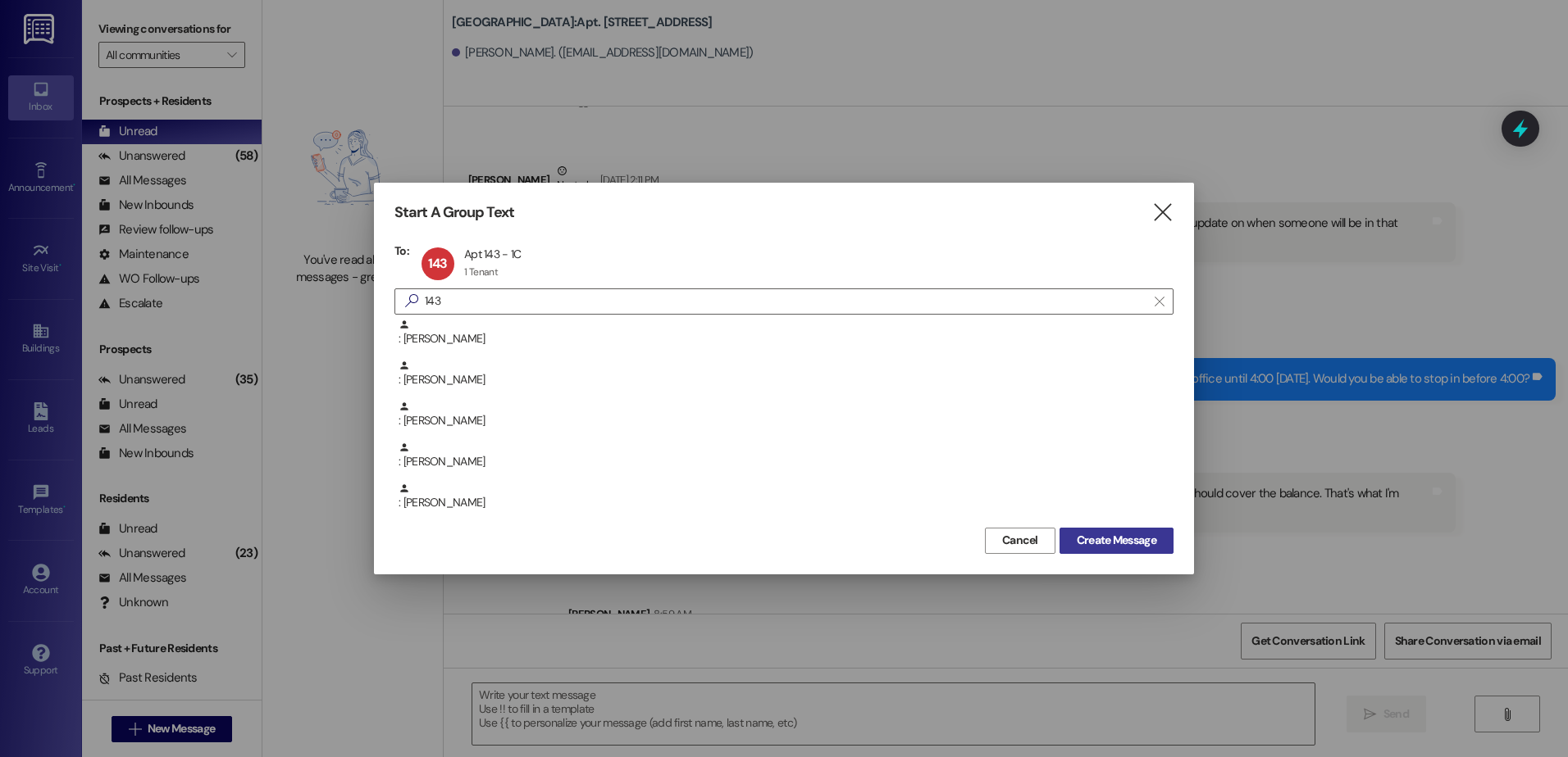
click at [1083, 550] on button "Create Message" at bounding box center [1116, 540] width 114 height 27
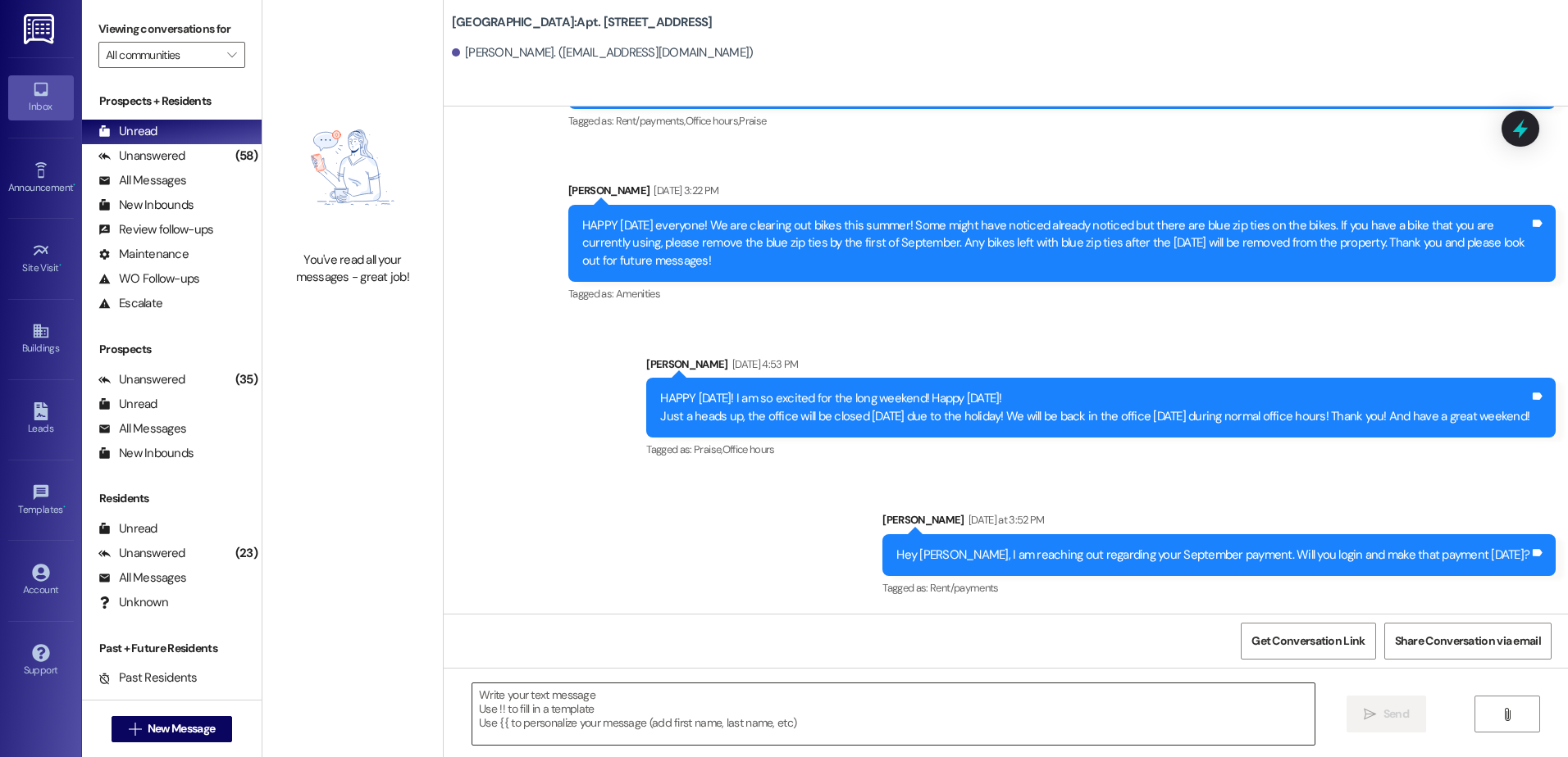
scroll to position [5272, 0]
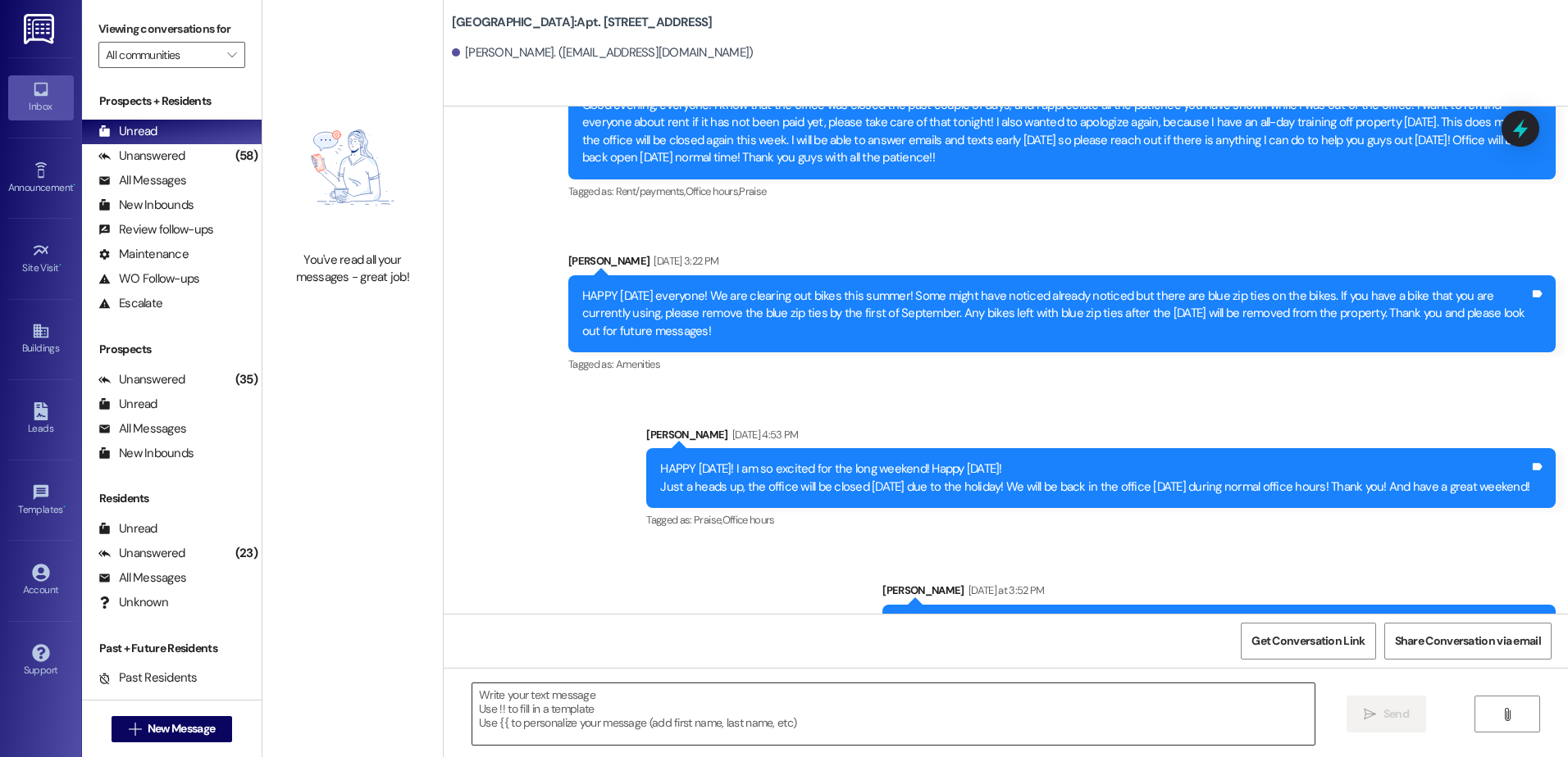
click at [657, 719] on textarea at bounding box center [893, 714] width 841 height 61
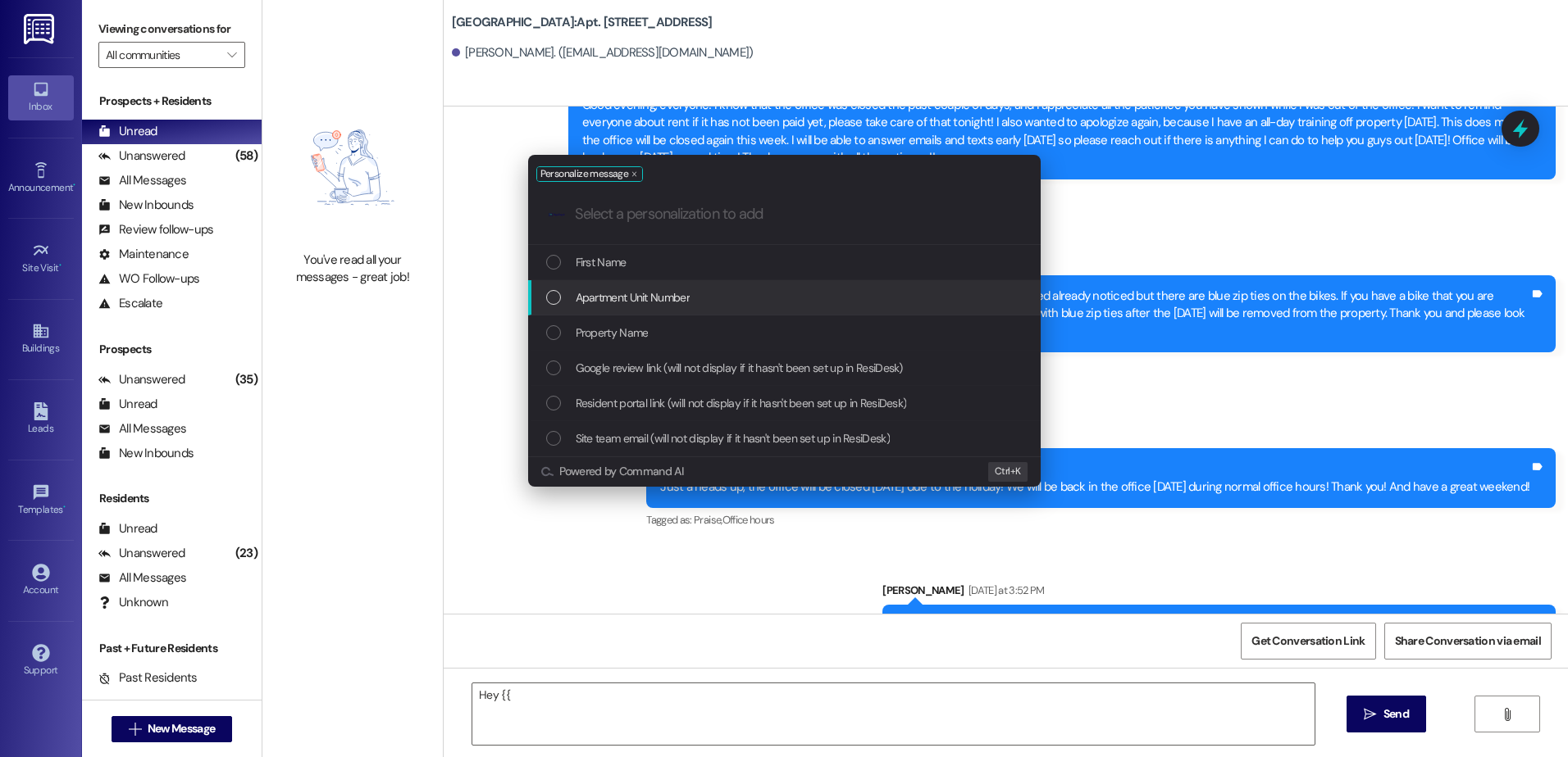
click at [663, 291] on span "Apartment Unit Number" at bounding box center [632, 297] width 114 height 18
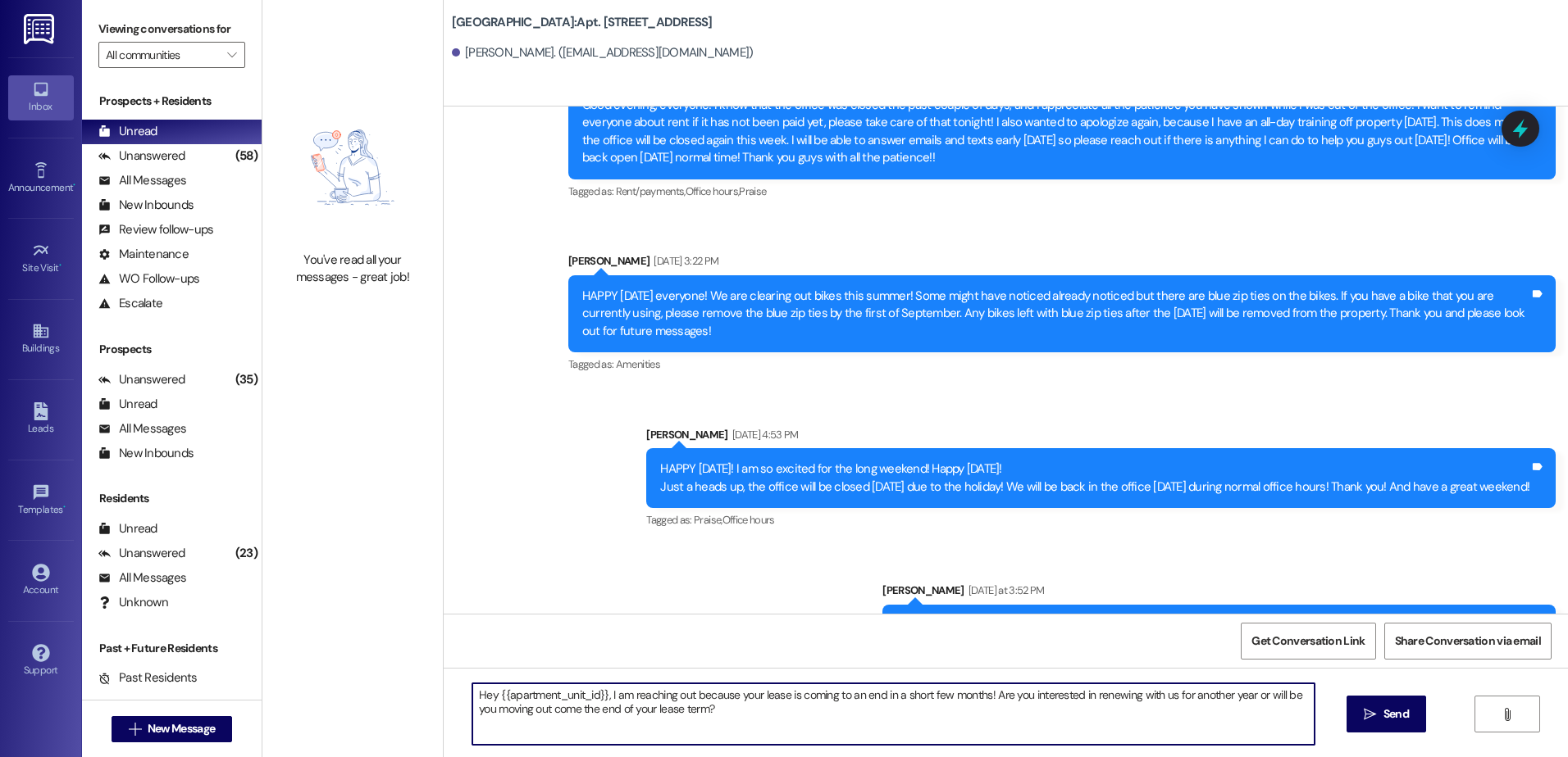
type textarea "Hey {{apartment_unit_id}}, I am reaching out because your lease is coming to an…"
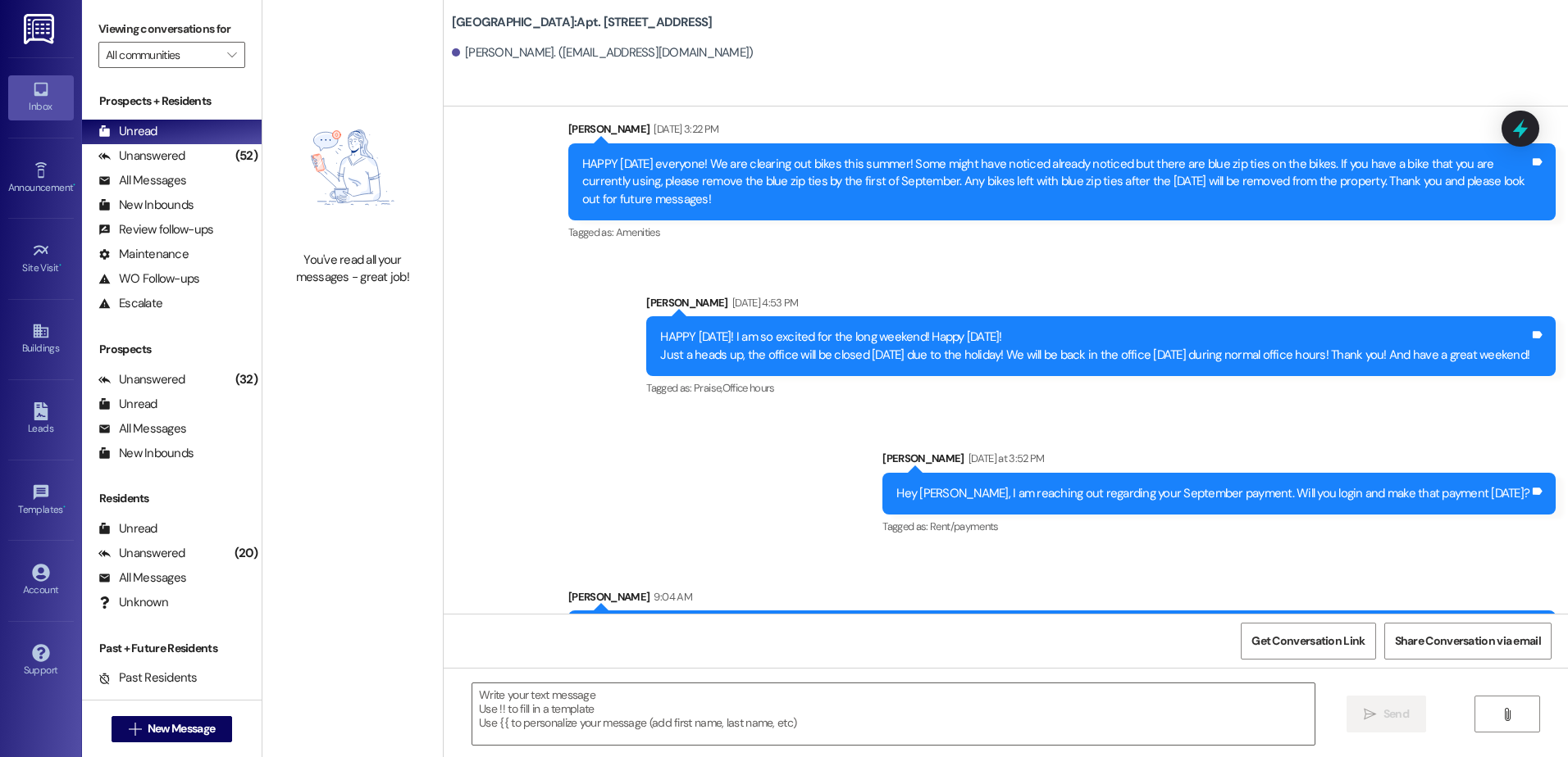
scroll to position [5516, 0]
